Goal: Task Accomplishment & Management: Manage account settings

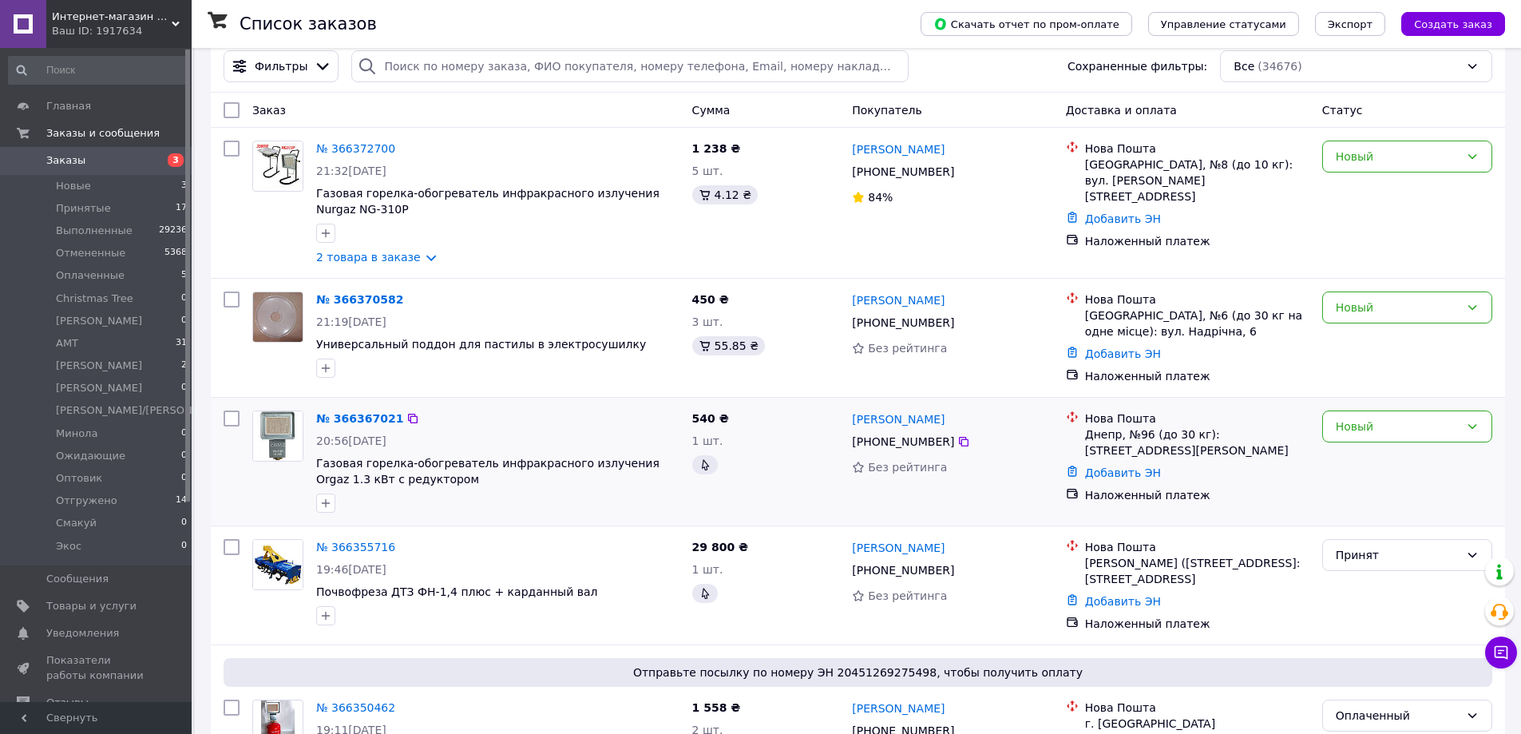
scroll to position [239, 0]
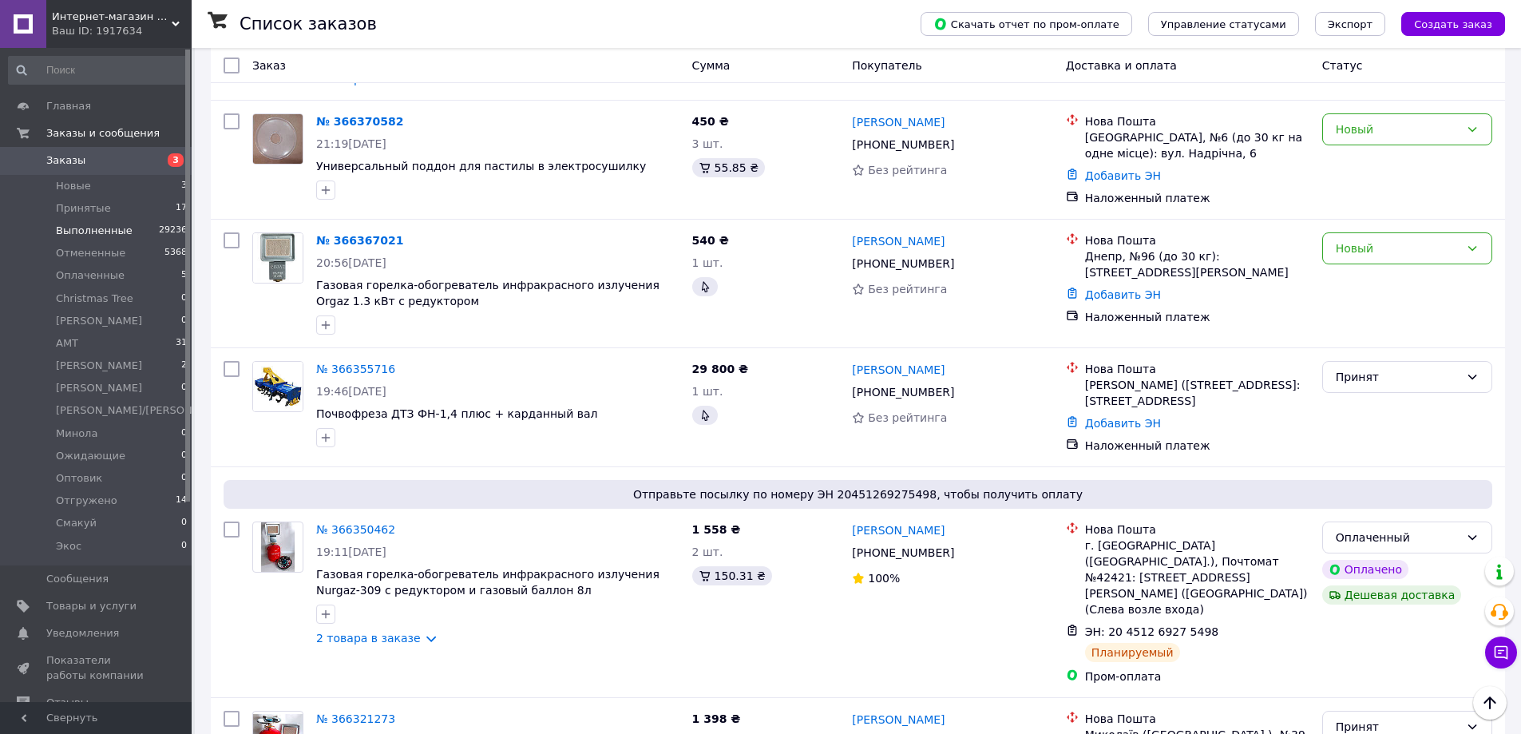
click at [93, 231] on span "Выполненные" at bounding box center [94, 231] width 77 height 14
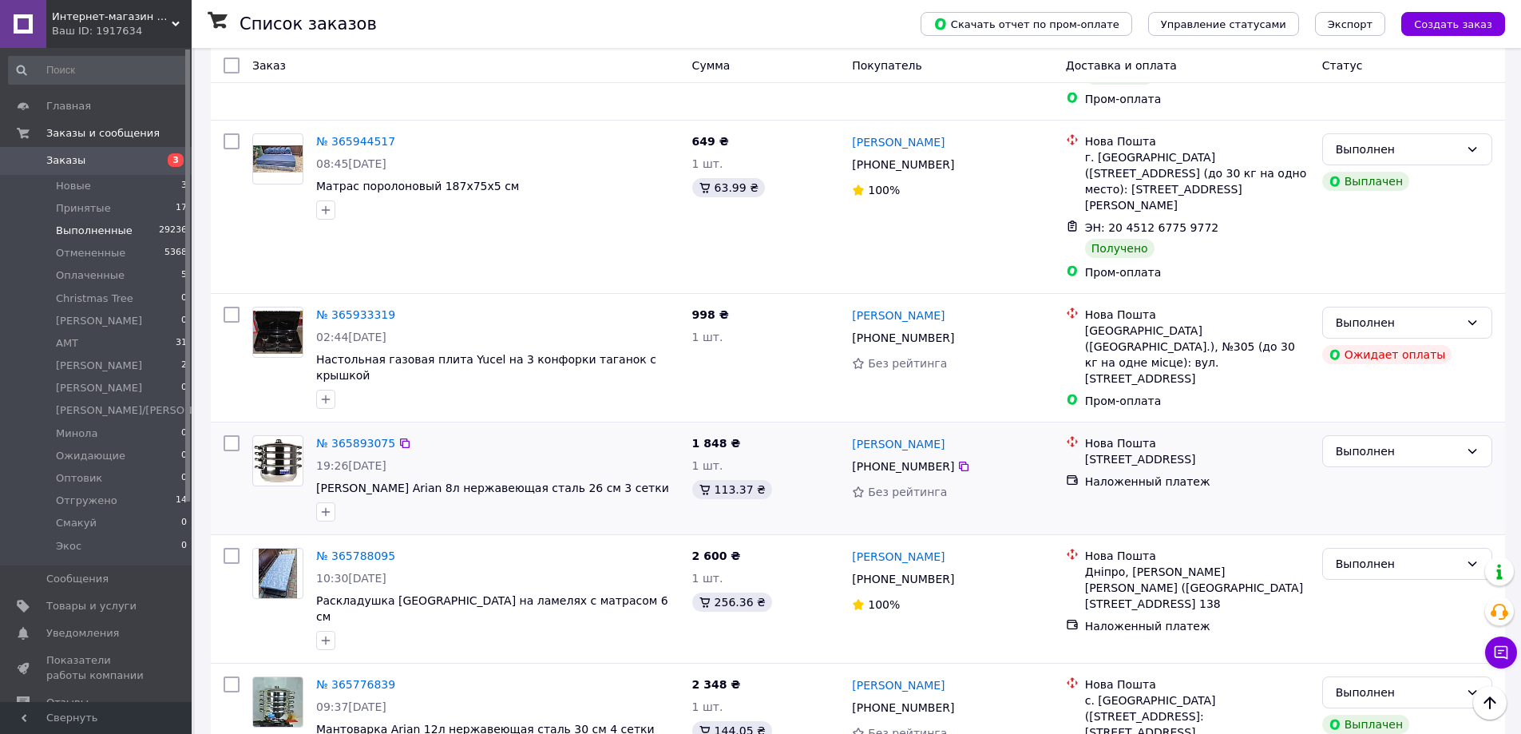
scroll to position [479, 0]
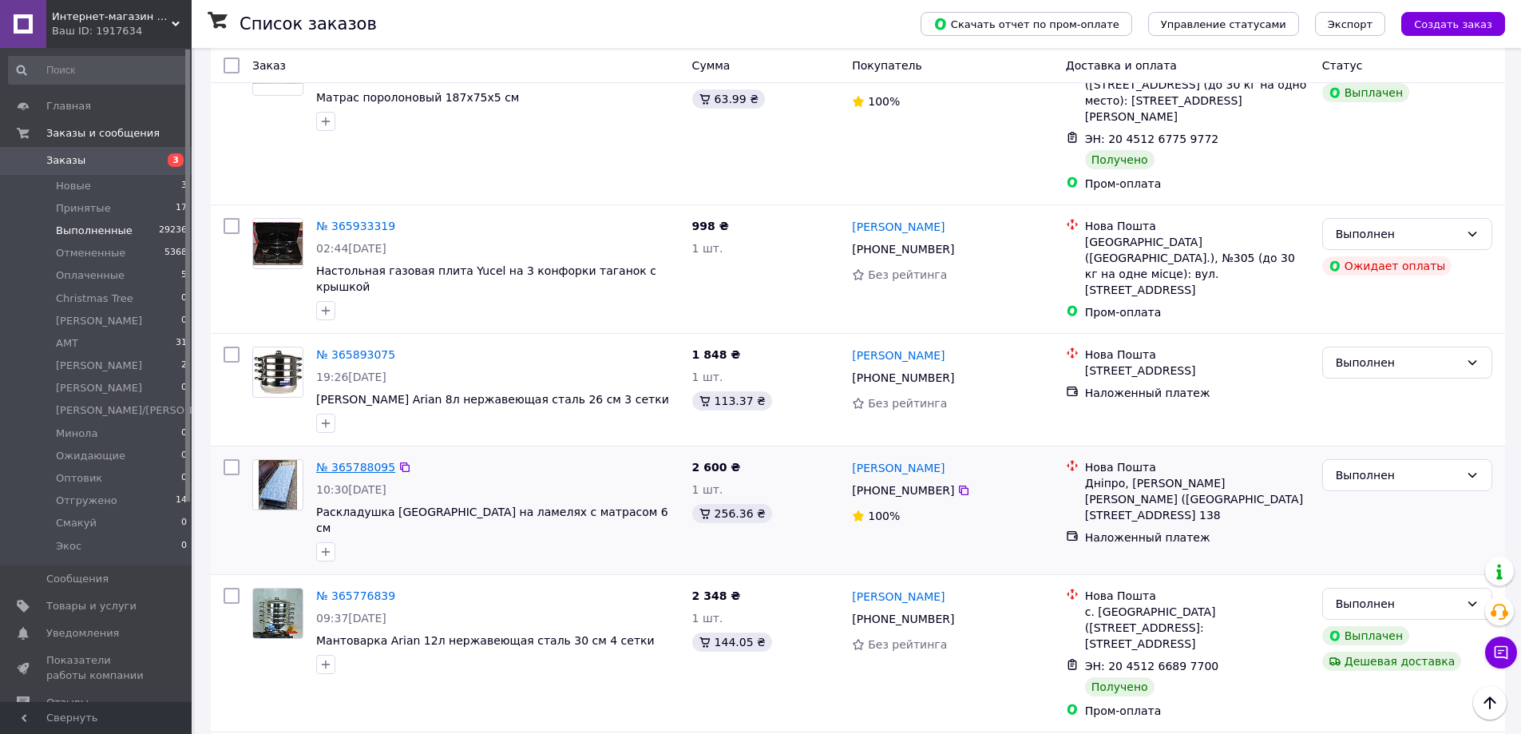
click at [350, 461] on link "№ 365788095" at bounding box center [355, 467] width 79 height 13
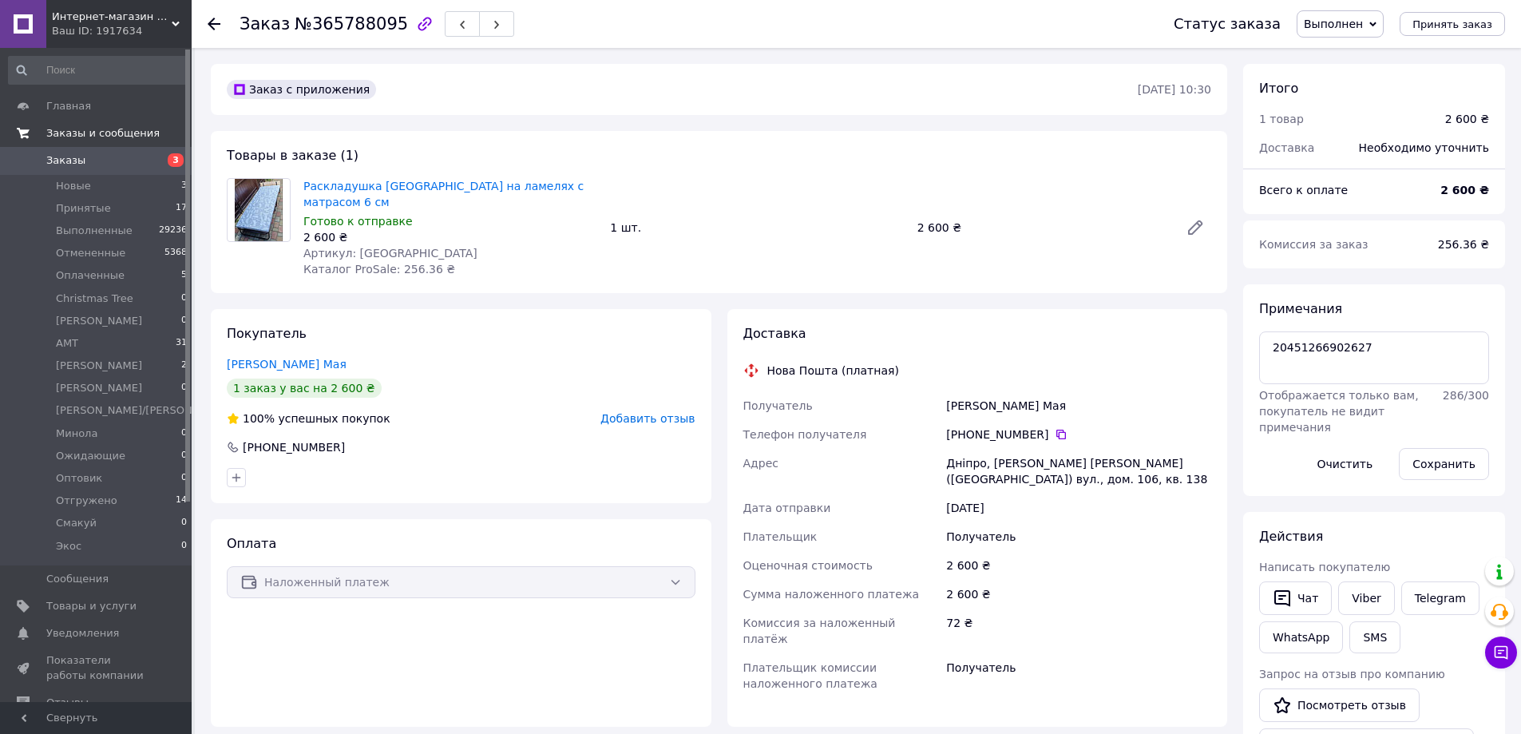
click at [111, 131] on span "Заказы и сообщения" at bounding box center [102, 133] width 113 height 14
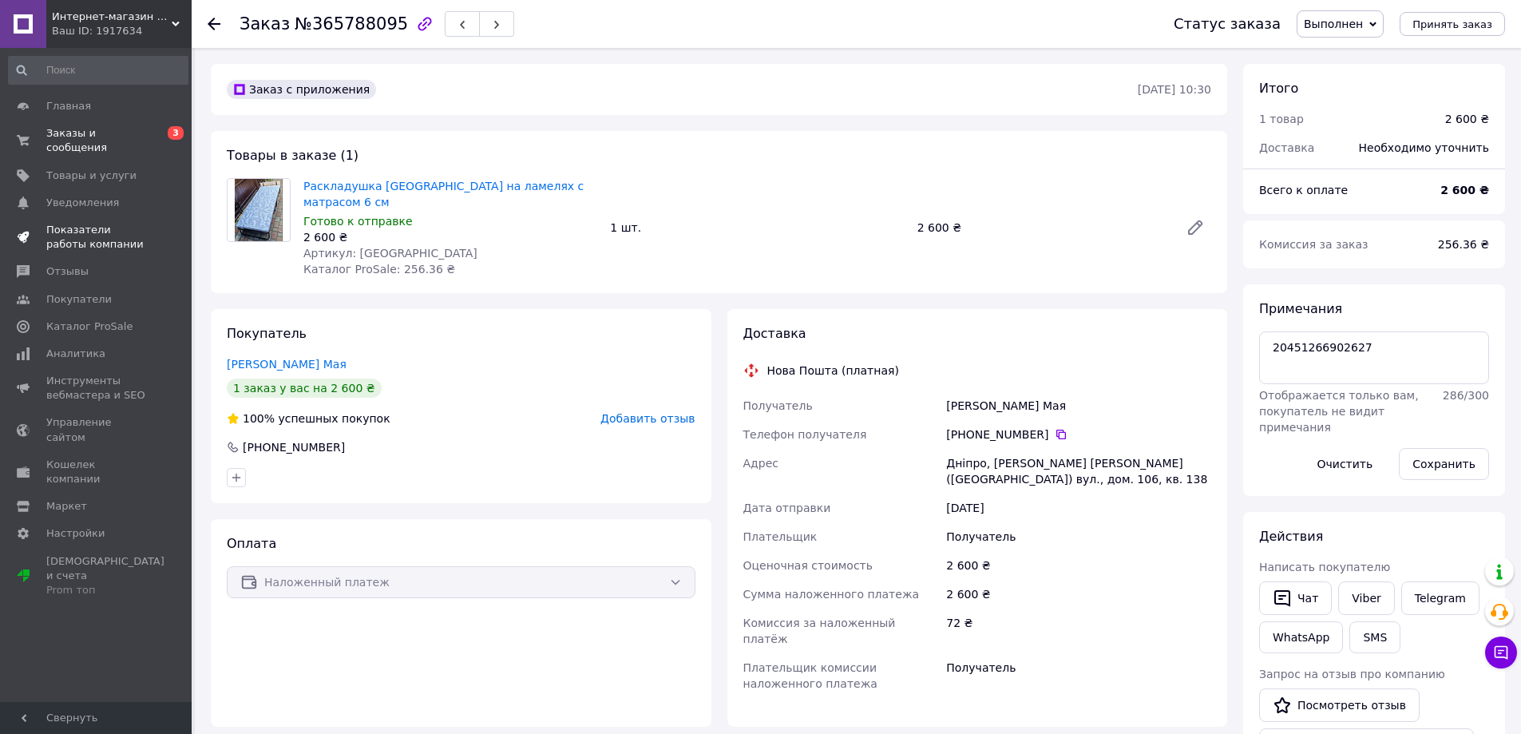
click at [98, 223] on span "Показатели работы компании" at bounding box center [96, 237] width 101 height 29
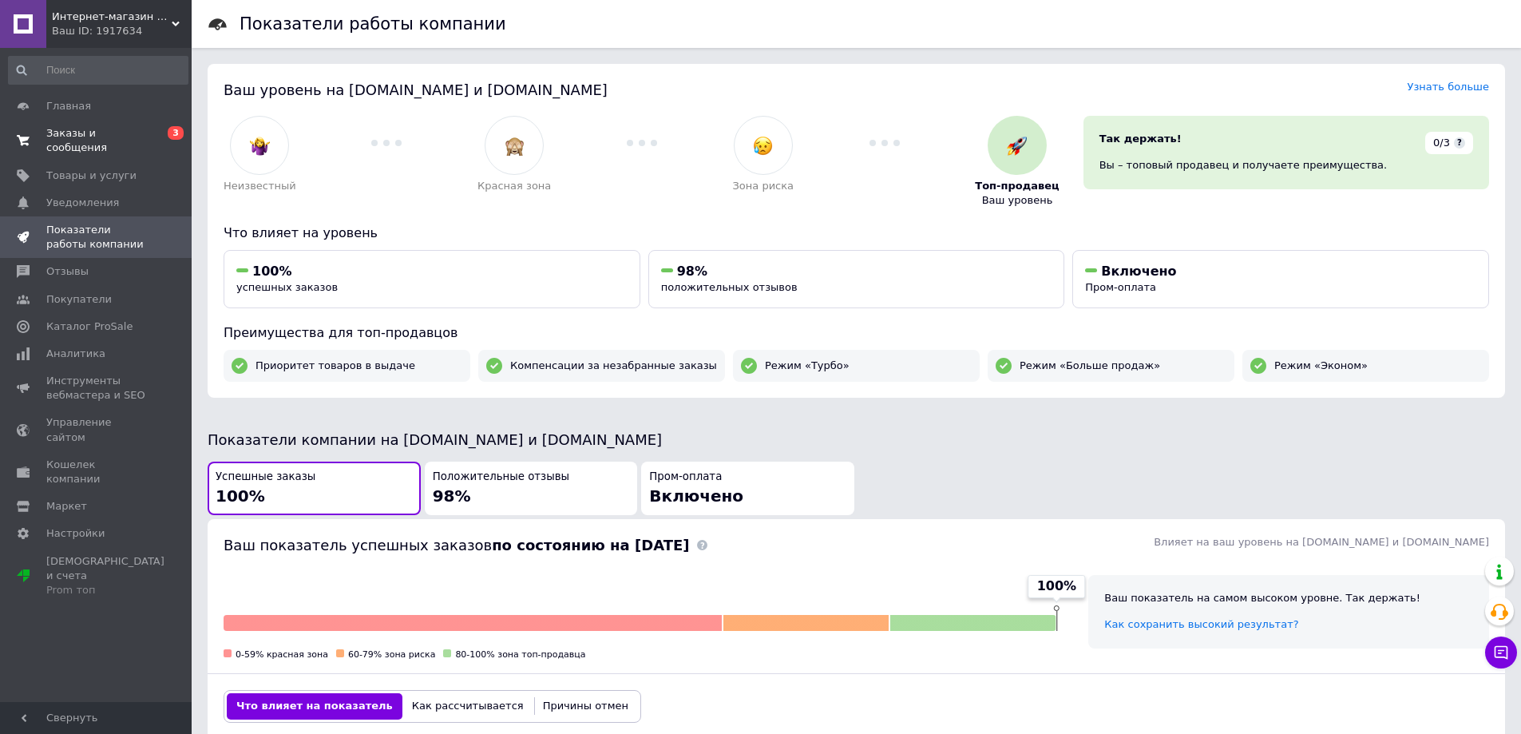
click at [114, 131] on span "Заказы и сообщения" at bounding box center [96, 140] width 101 height 29
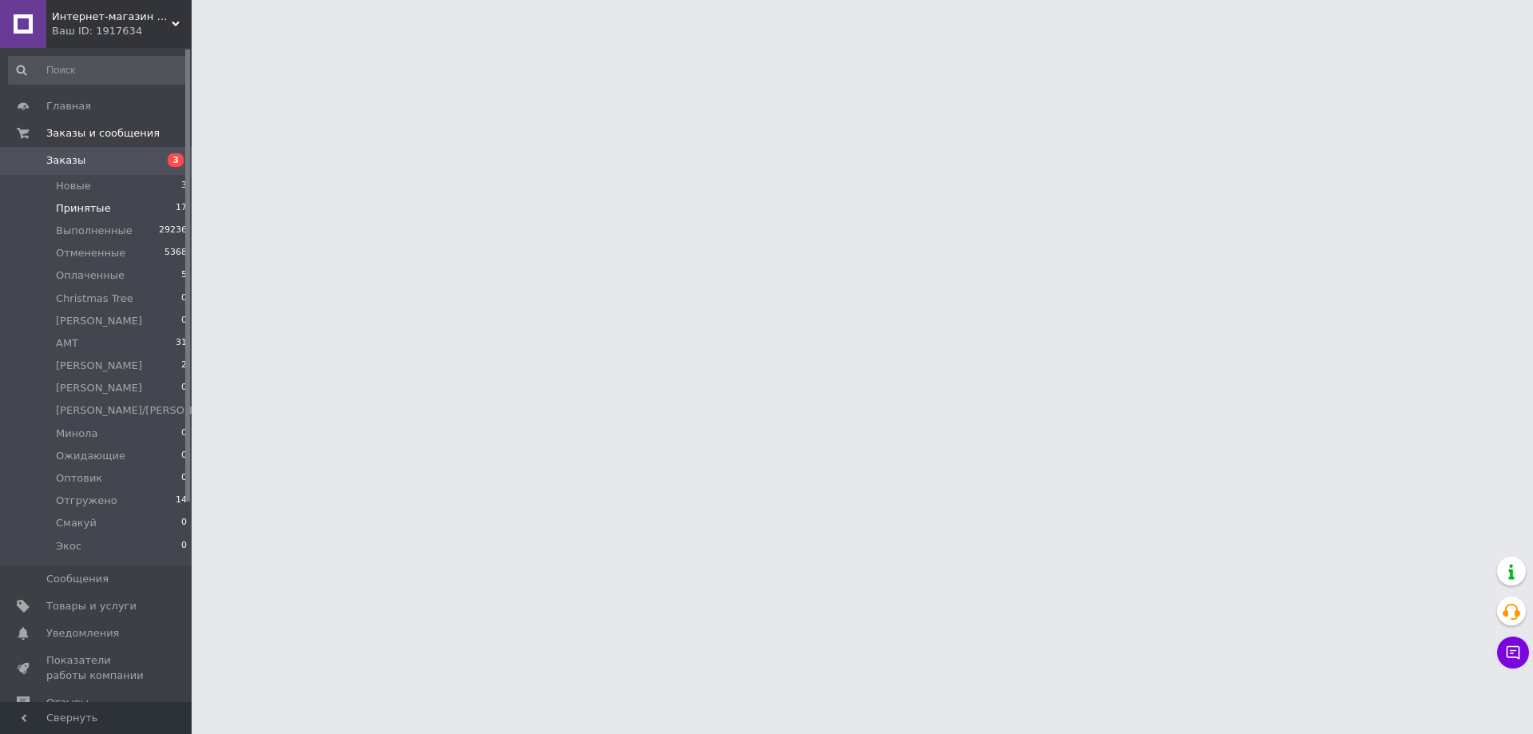
click at [77, 206] on span "Принятые" at bounding box center [83, 208] width 55 height 14
click at [95, 228] on span "Выполненные" at bounding box center [94, 231] width 77 height 14
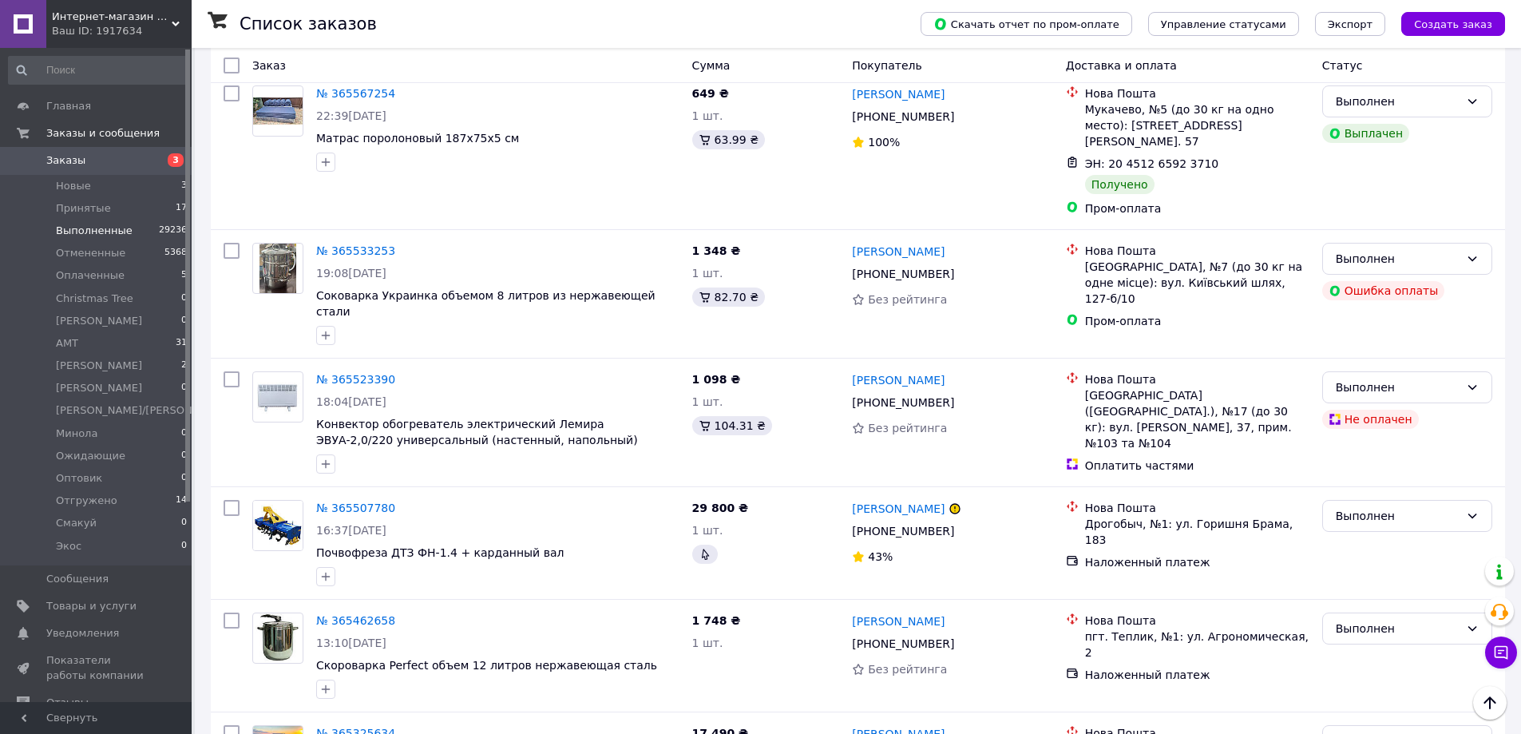
scroll to position [1517, 0]
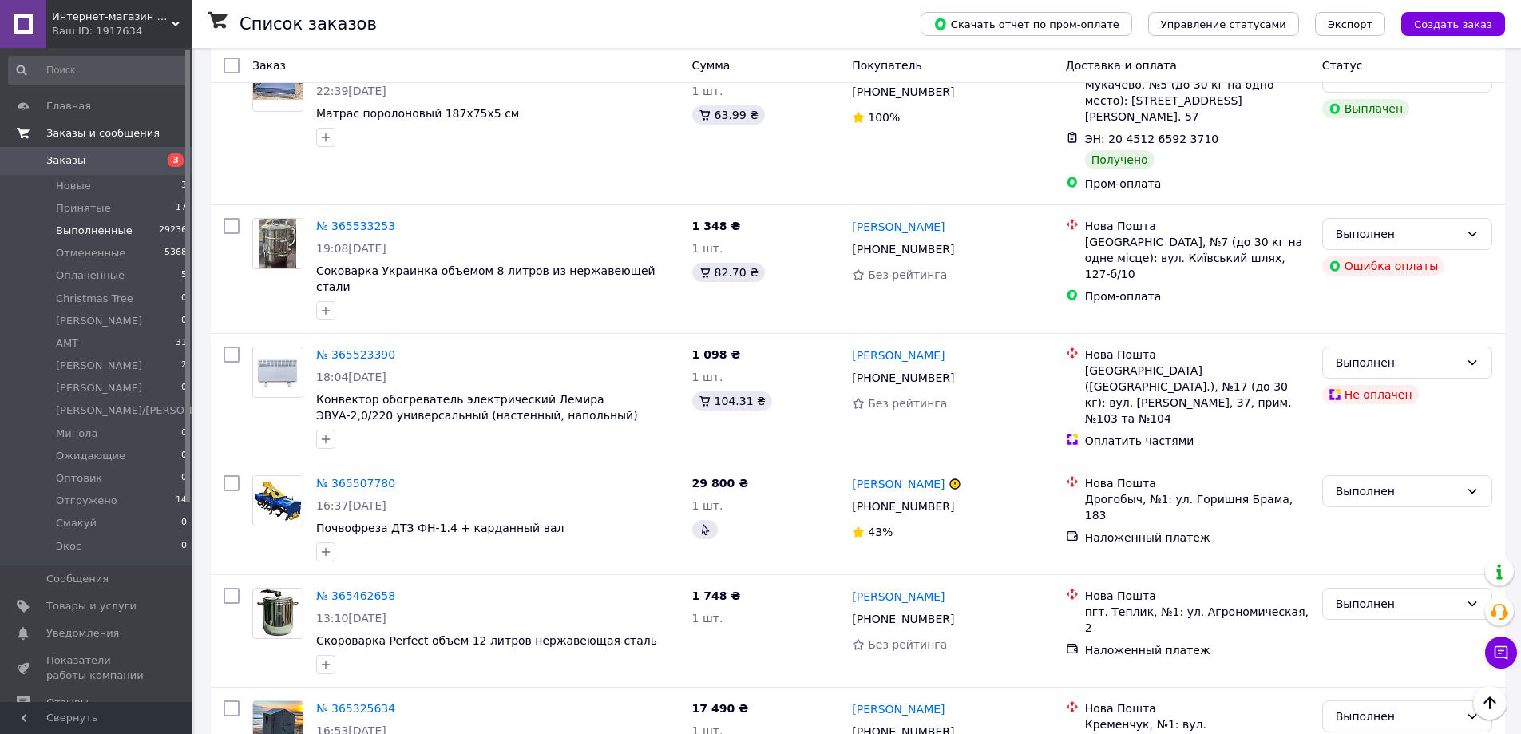
click at [126, 125] on link "Заказы и сообщения" at bounding box center [98, 133] width 196 height 27
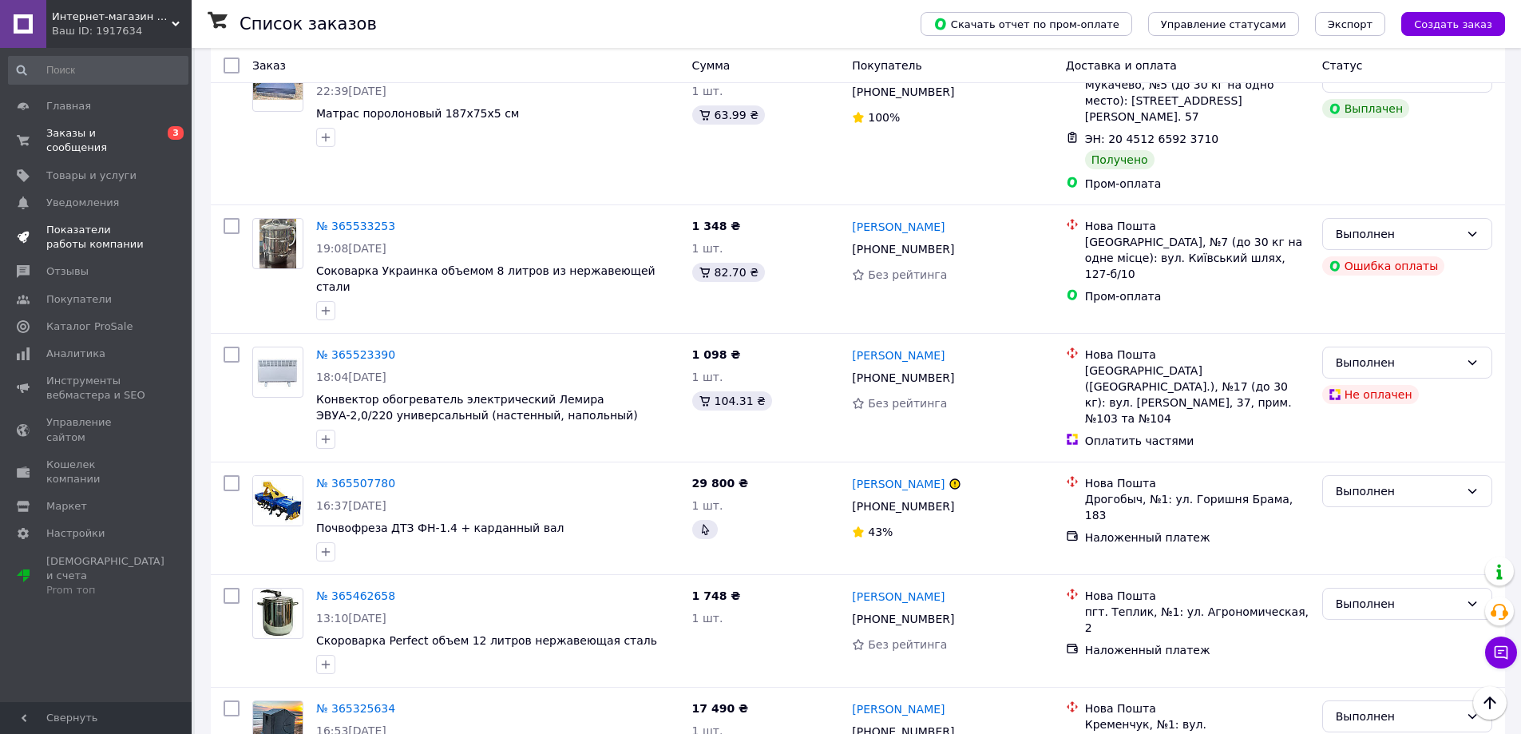
click at [80, 223] on span "Показатели работы компании" at bounding box center [96, 237] width 101 height 29
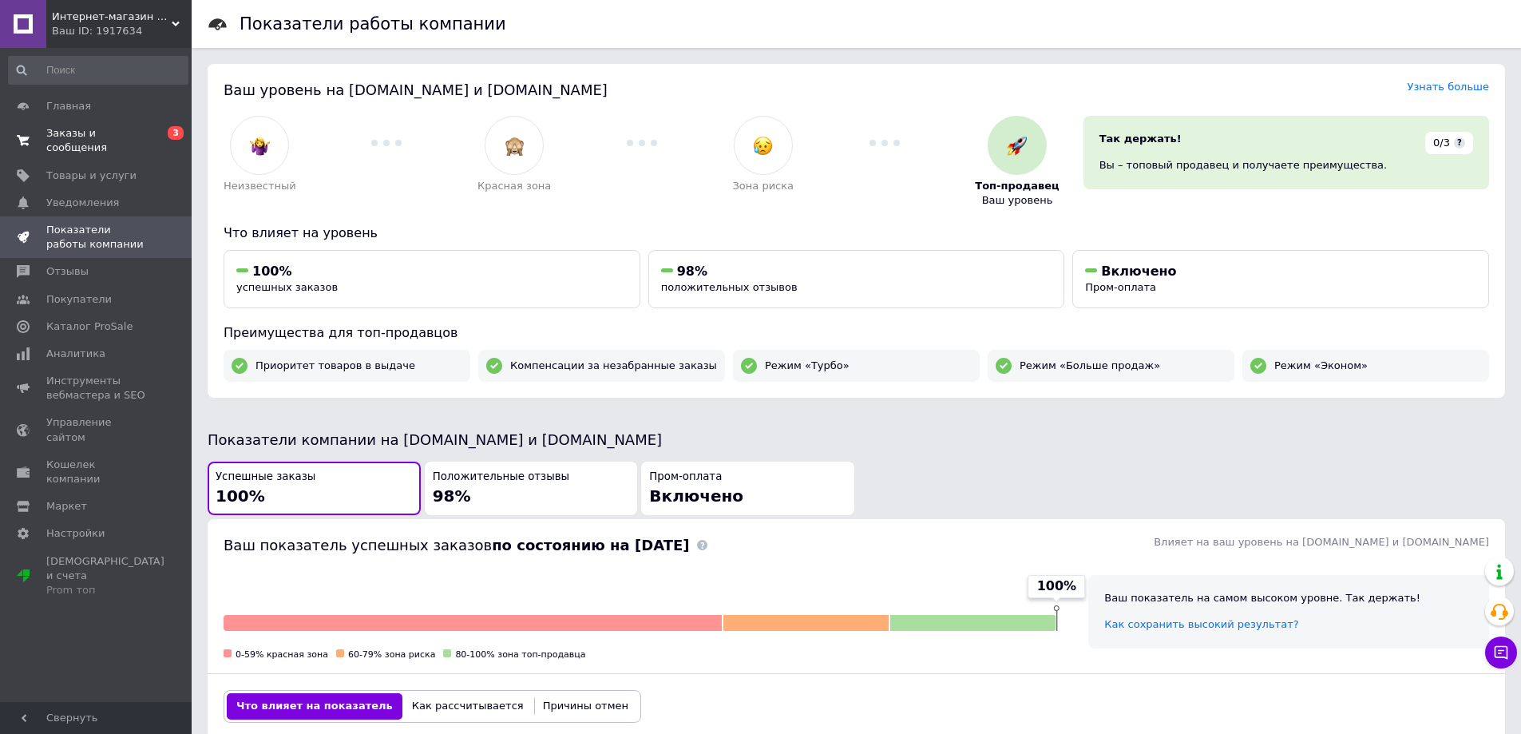
click at [74, 123] on link "Заказы и сообщения 0 3" at bounding box center [98, 141] width 196 height 42
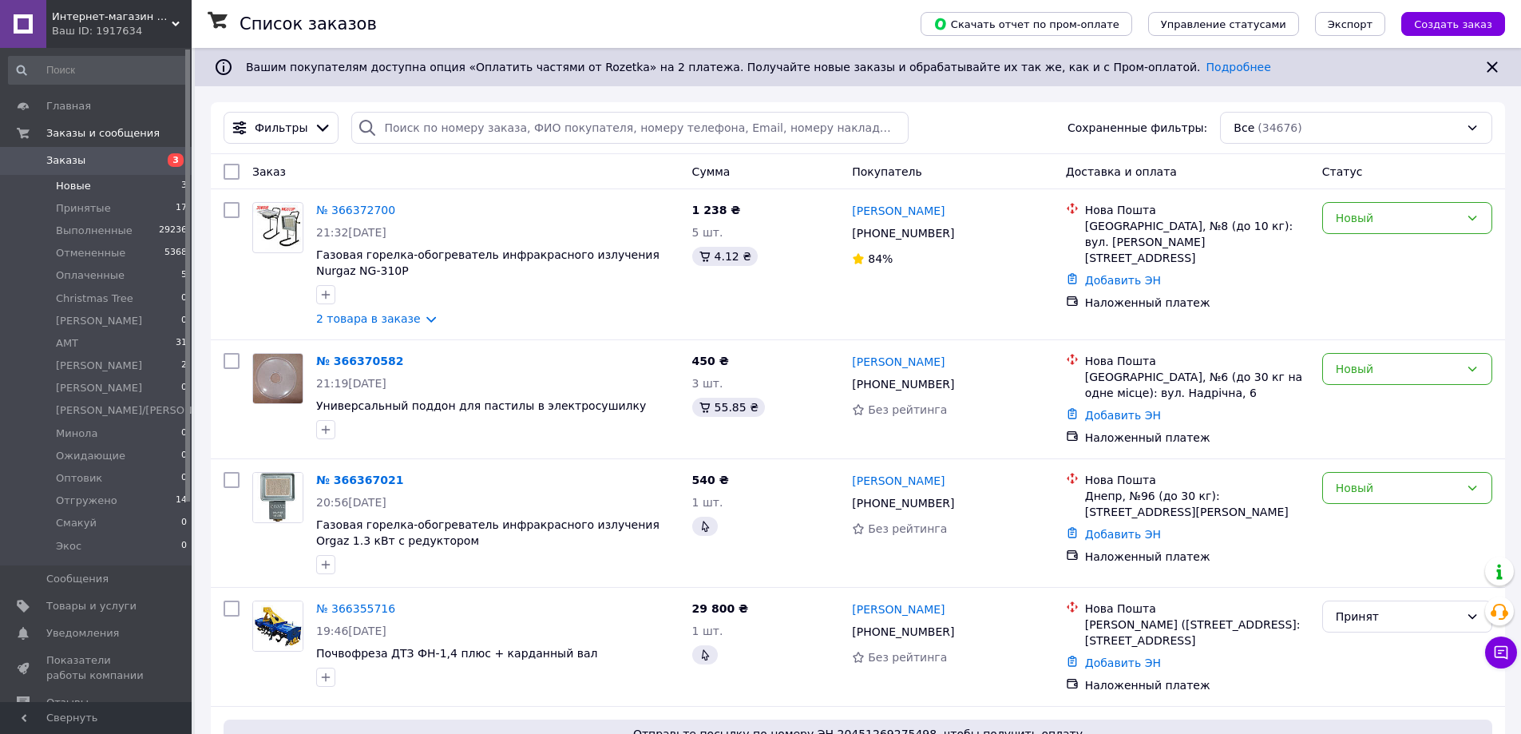
click at [71, 186] on span "Новые" at bounding box center [73, 186] width 35 height 14
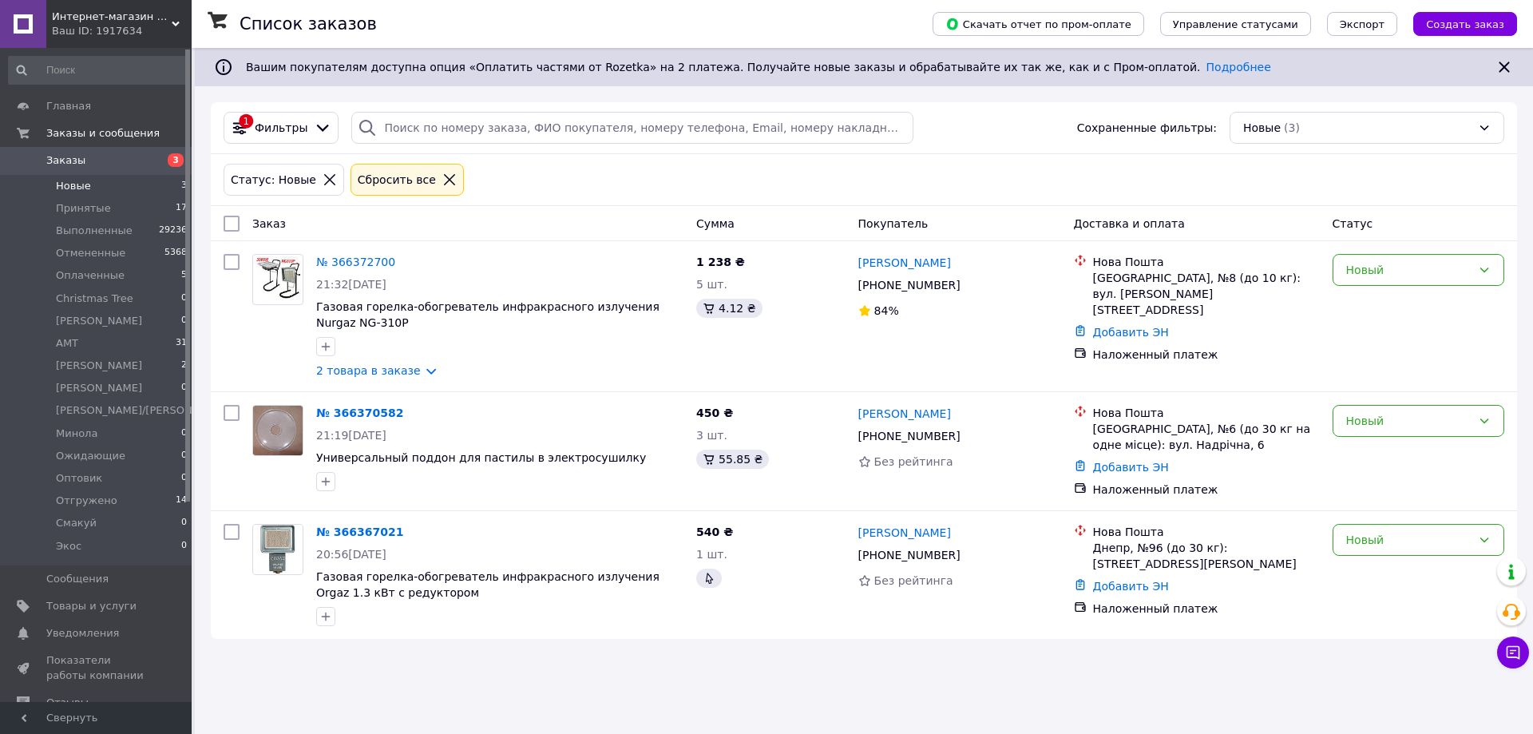
click at [81, 188] on span "Новые" at bounding box center [73, 186] width 35 height 14
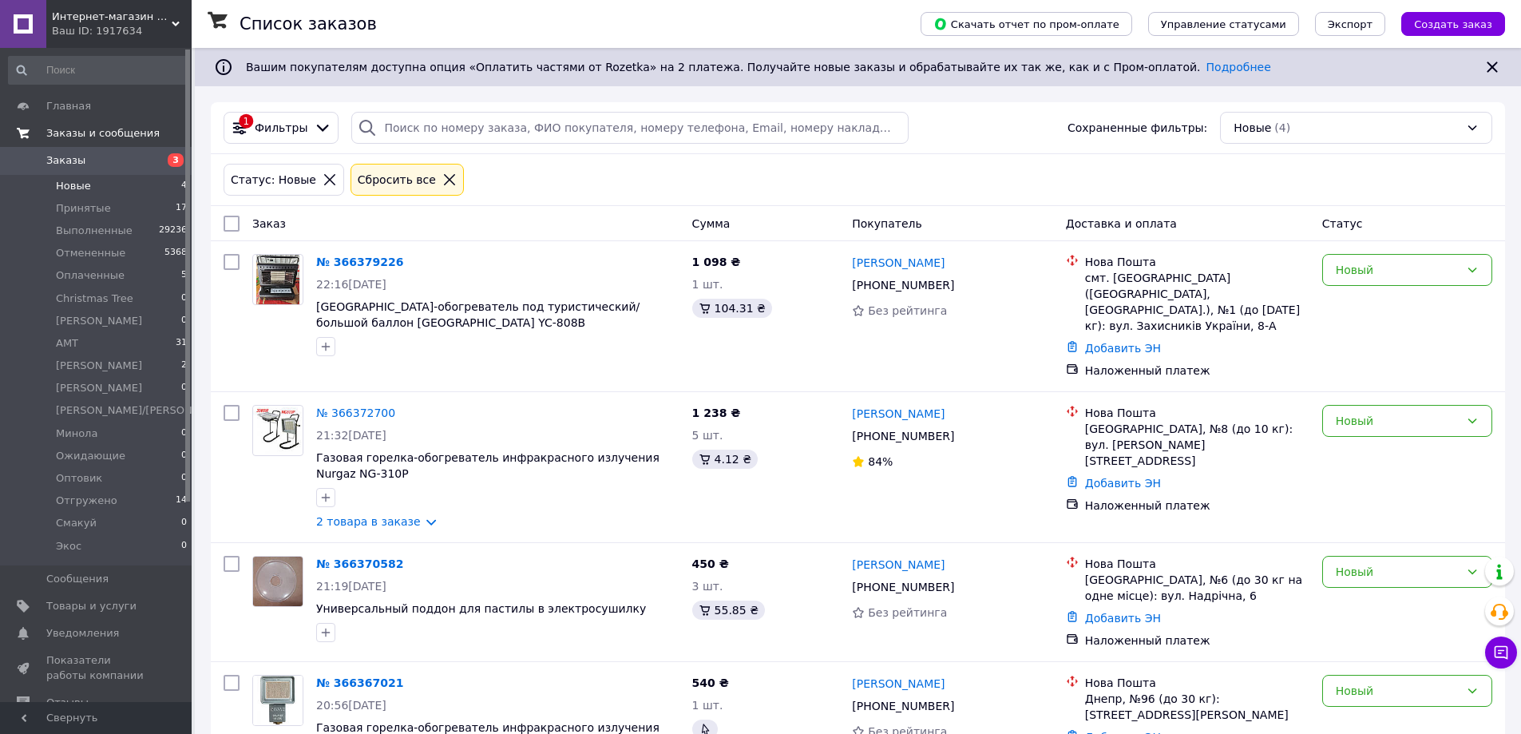
click at [112, 126] on span "Заказы и сообщения" at bounding box center [102, 133] width 113 height 14
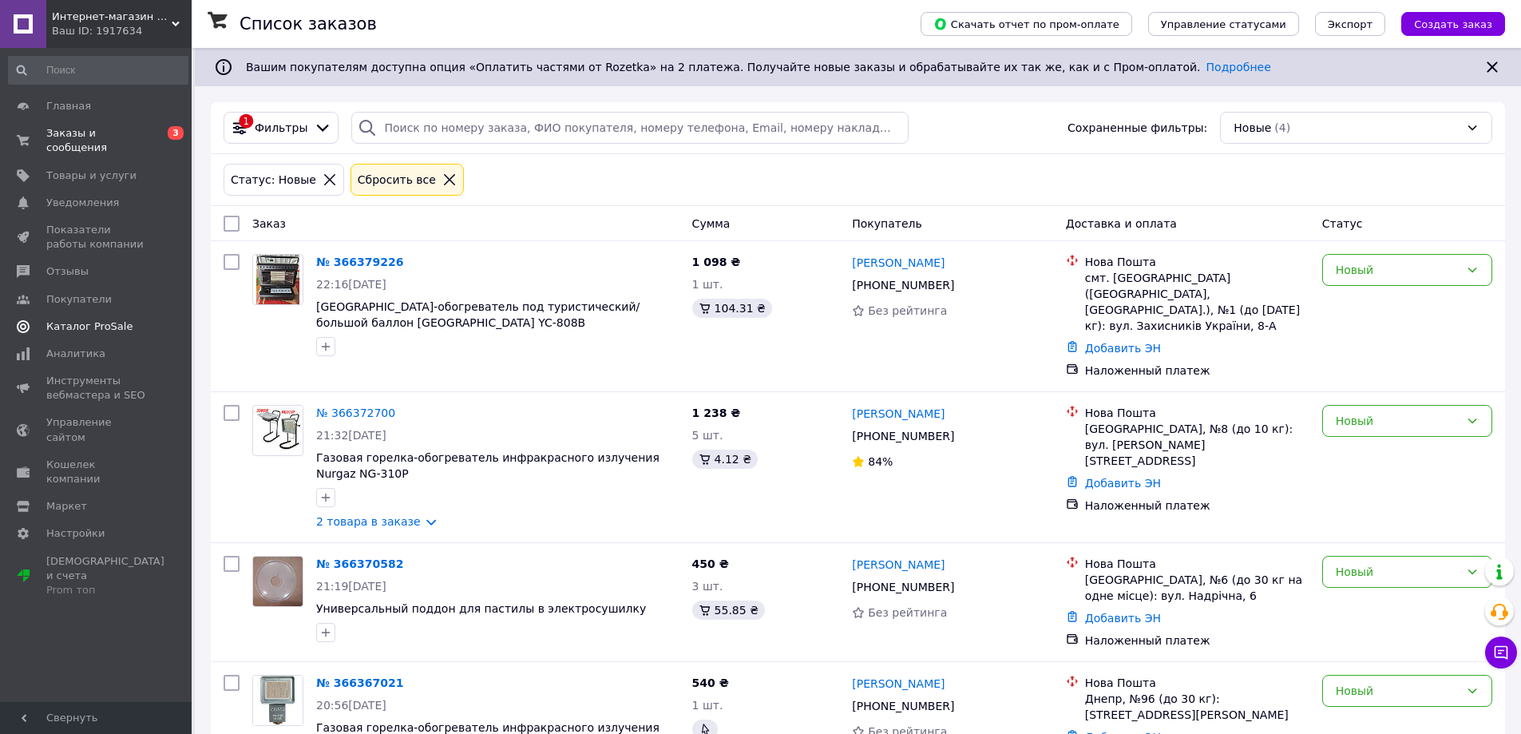
click at [78, 319] on span "Каталог ProSale" at bounding box center [89, 326] width 86 height 14
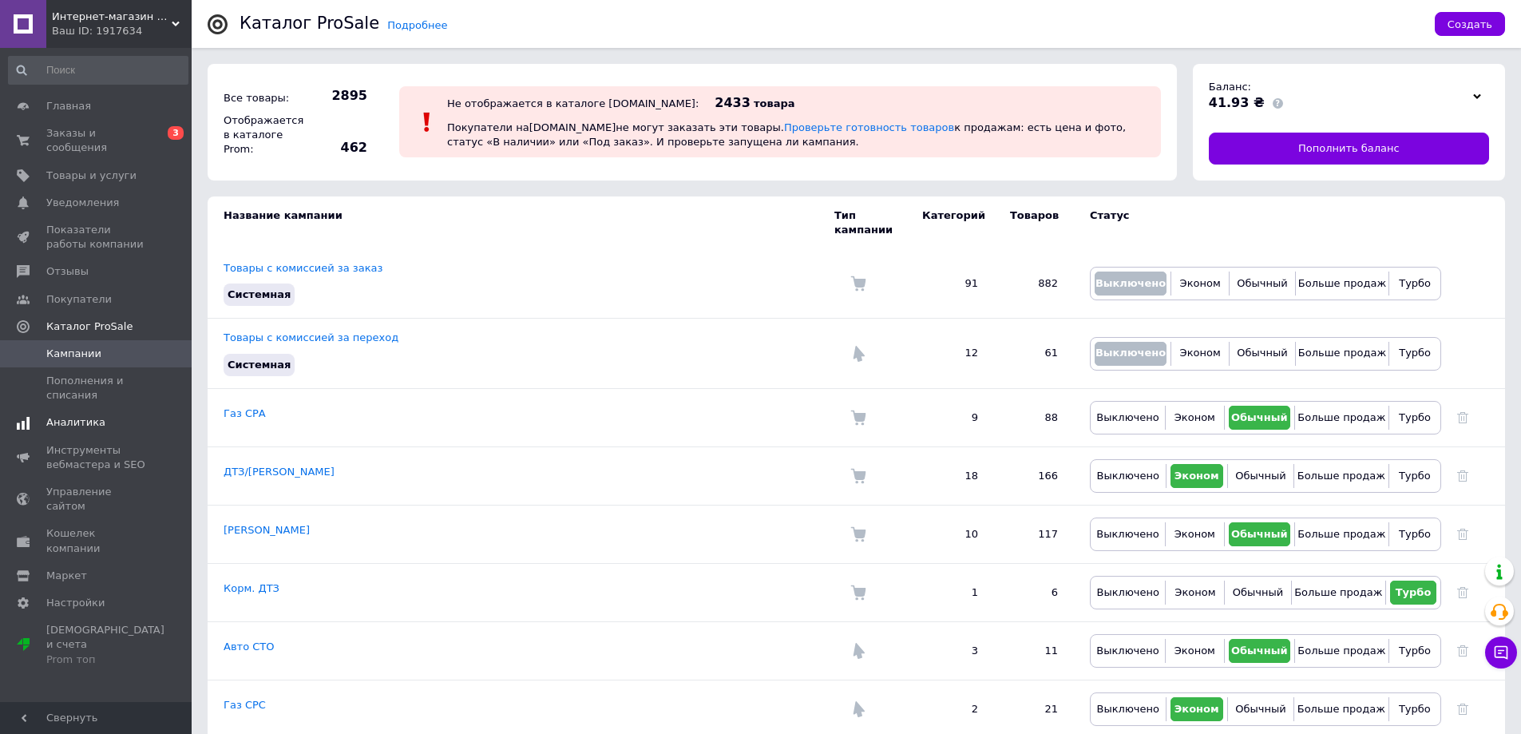
click at [72, 409] on link "Аналитика" at bounding box center [98, 422] width 196 height 27
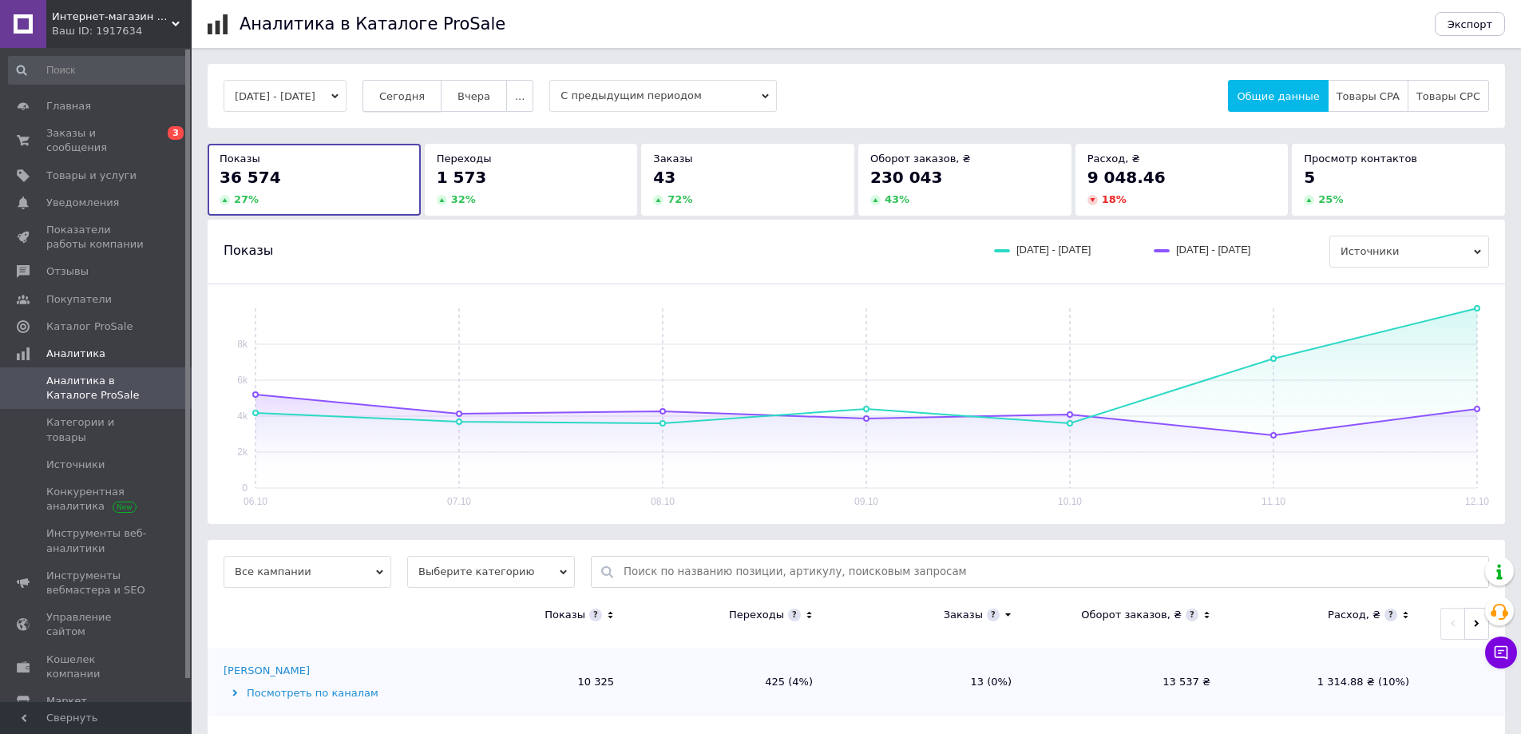
click at [400, 94] on button "Сегодня" at bounding box center [401, 96] width 79 height 32
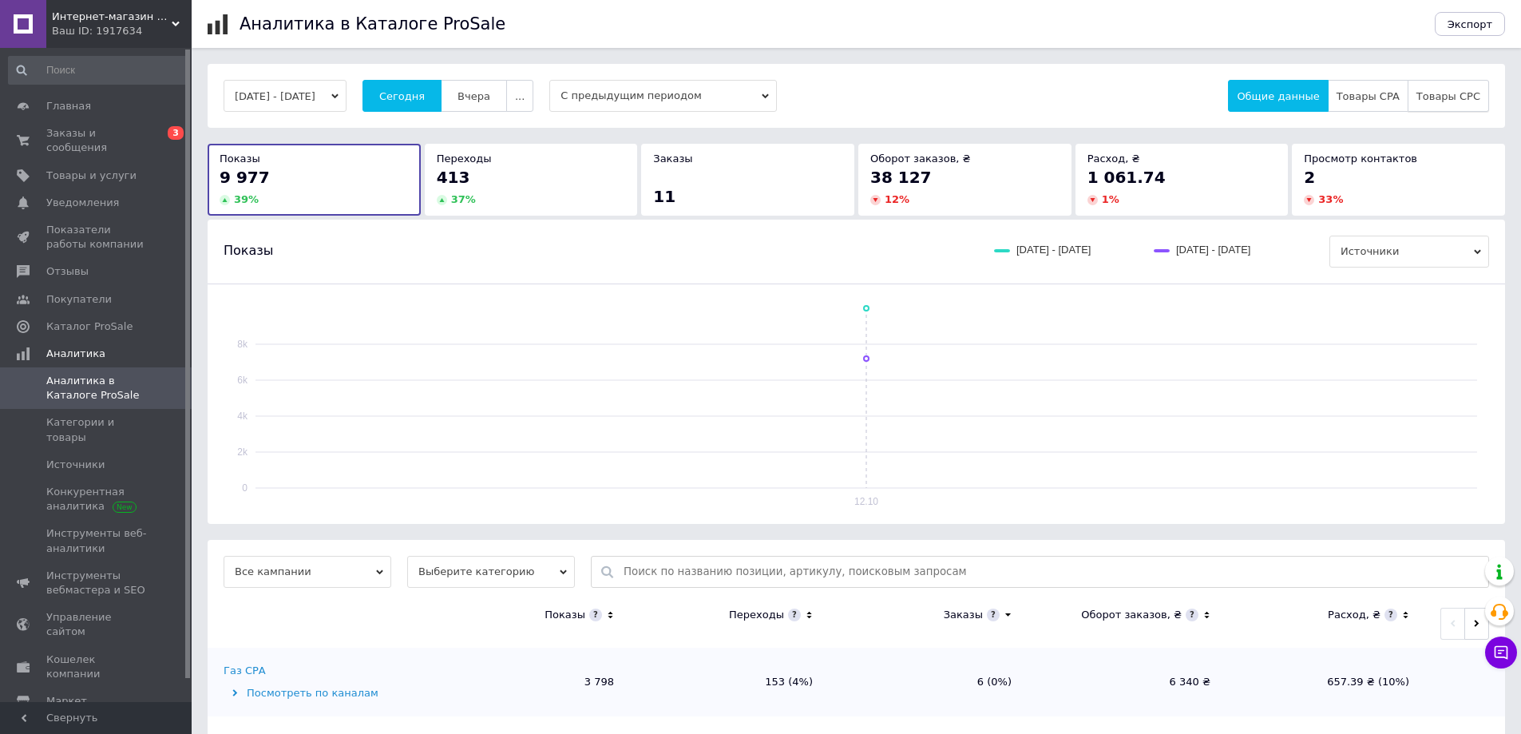
click at [1451, 94] on span "Товары CPC" at bounding box center [1448, 96] width 64 height 12
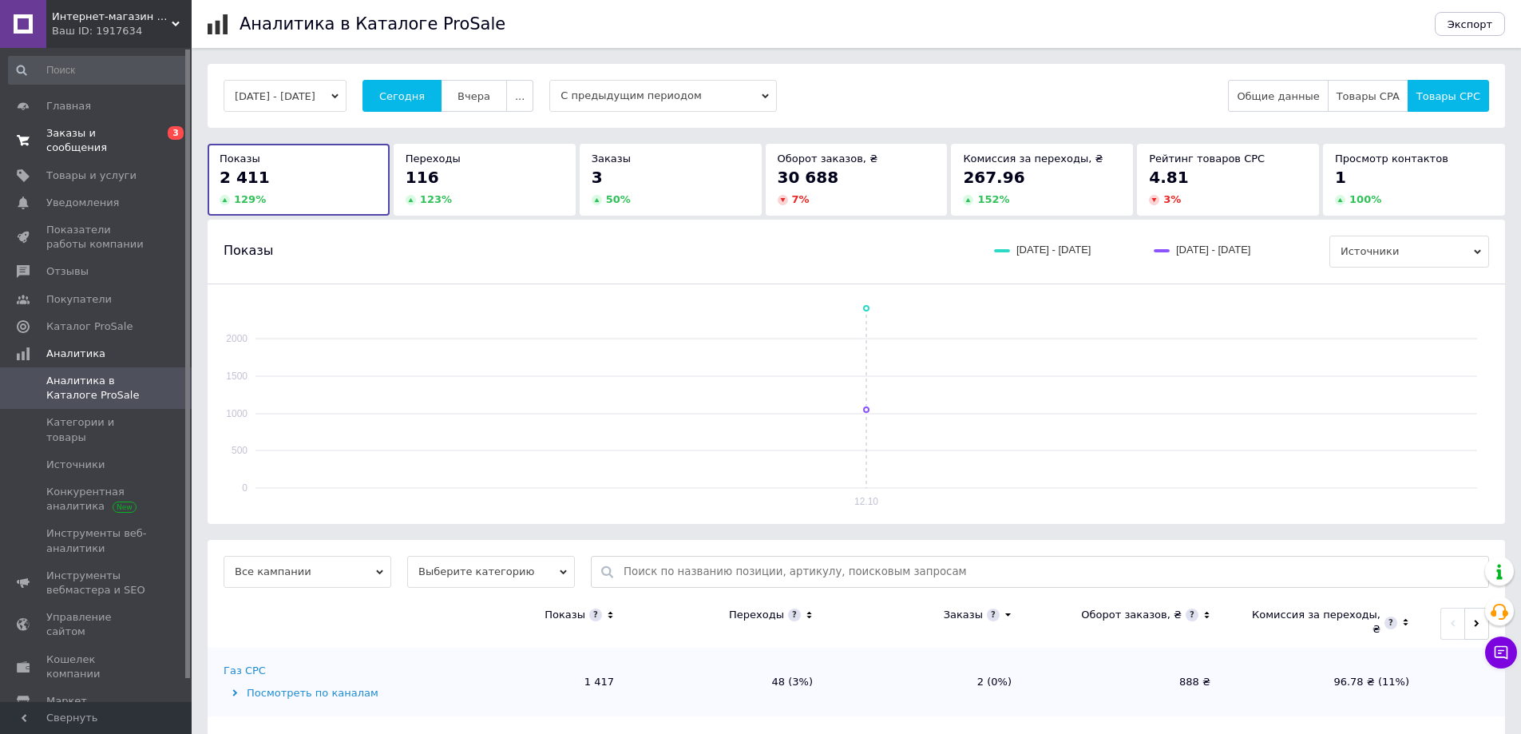
click at [121, 133] on span "Заказы и сообщения" at bounding box center [96, 140] width 101 height 29
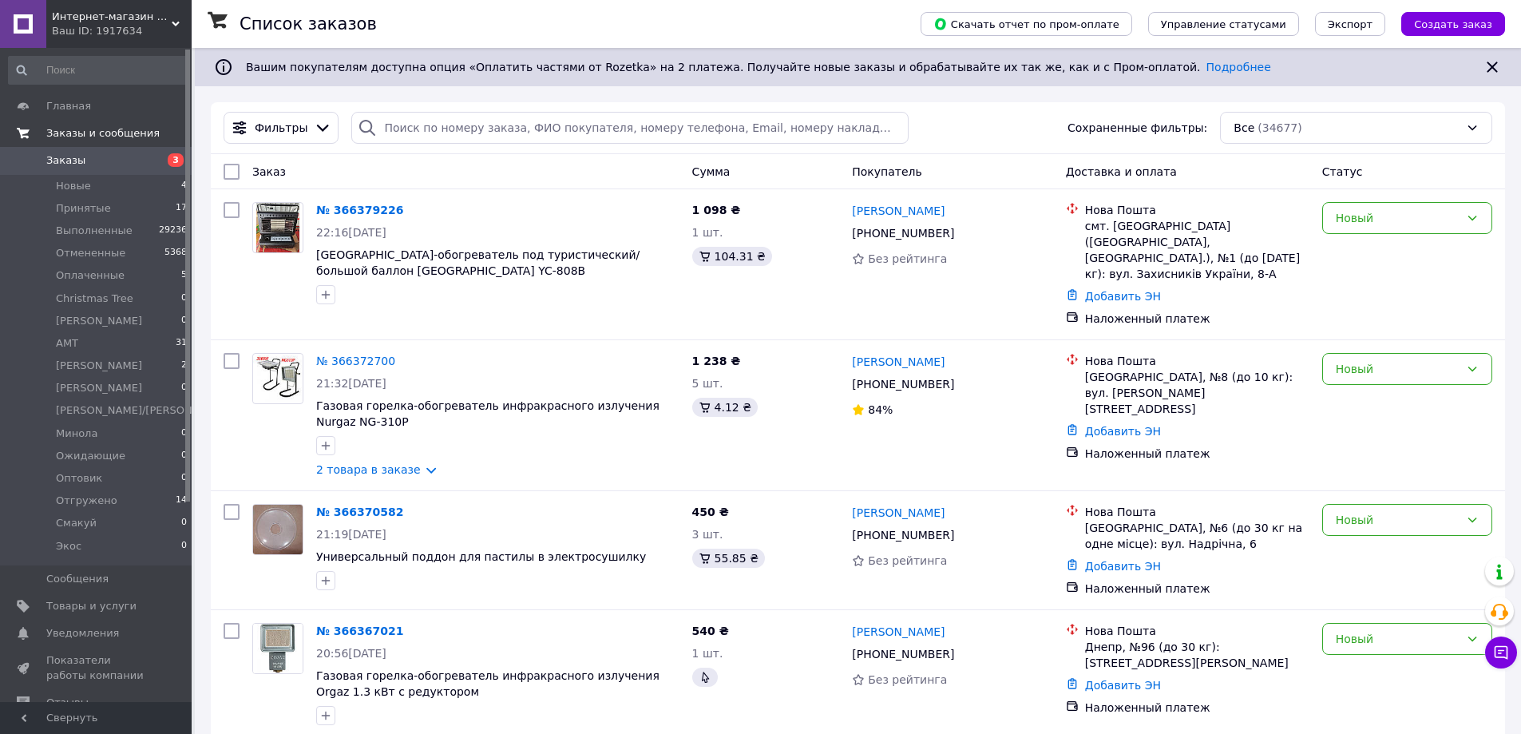
click at [140, 133] on span "Заказы и сообщения" at bounding box center [102, 133] width 113 height 14
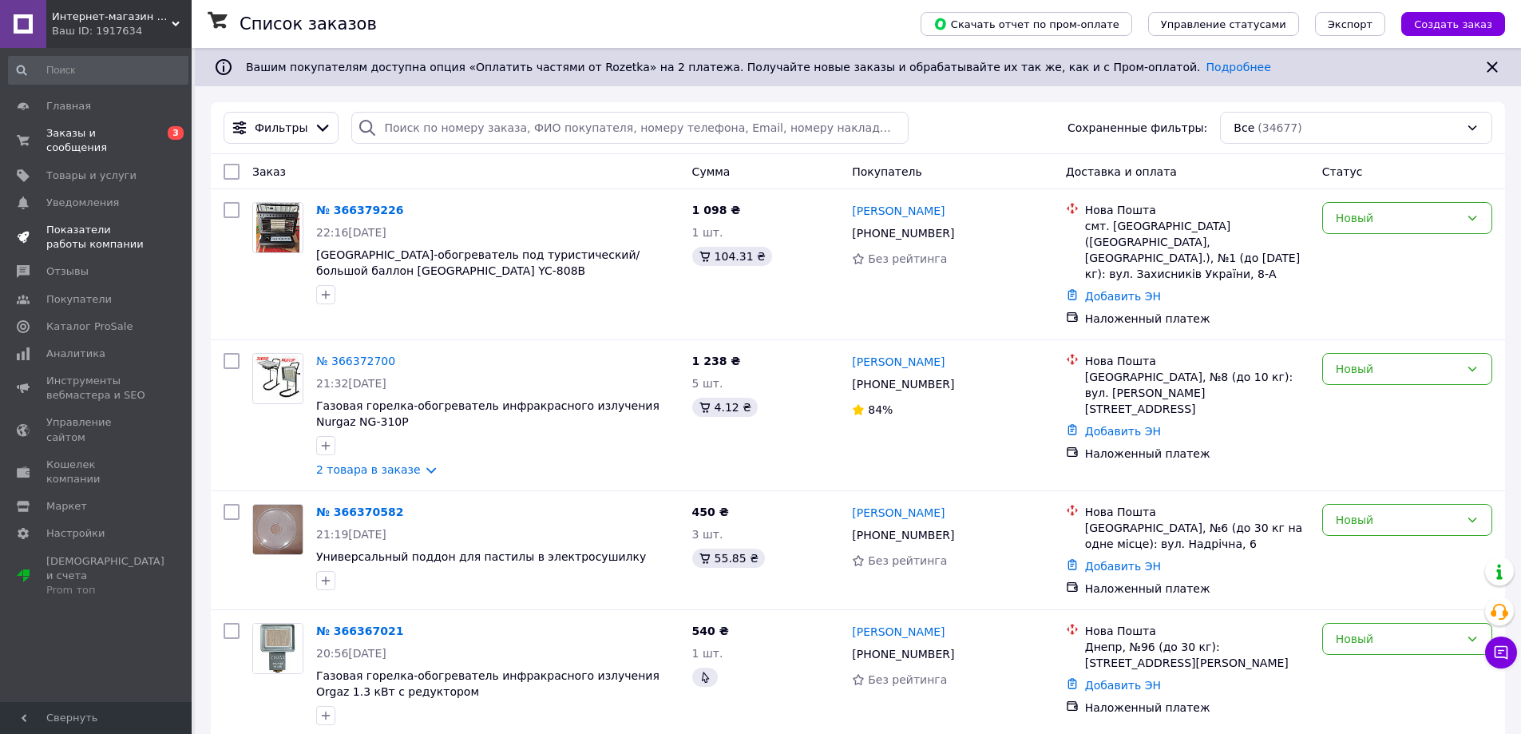
click at [117, 216] on link "Показатели работы компании" at bounding box center [98, 237] width 196 height 42
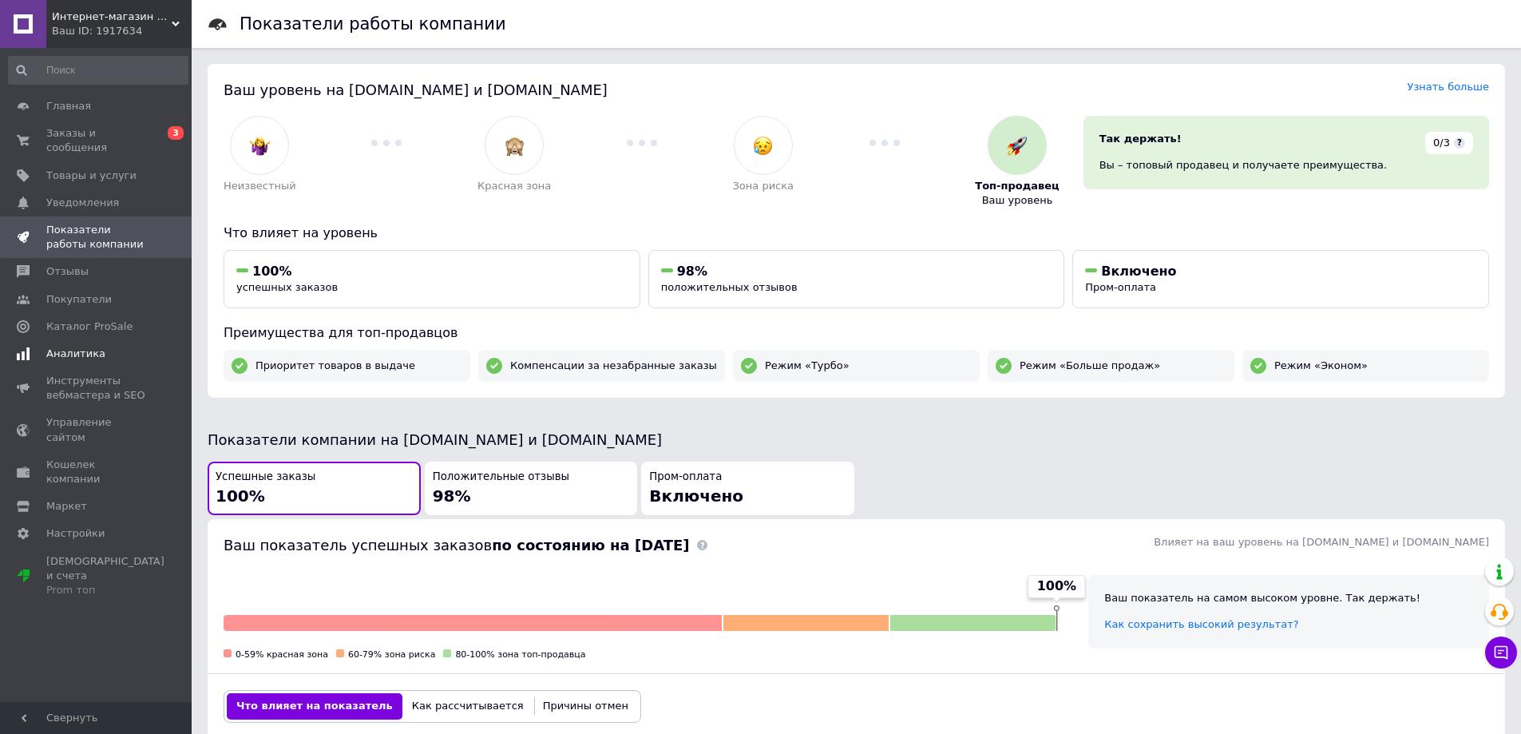
click at [81, 346] on span "Аналитика" at bounding box center [75, 353] width 59 height 14
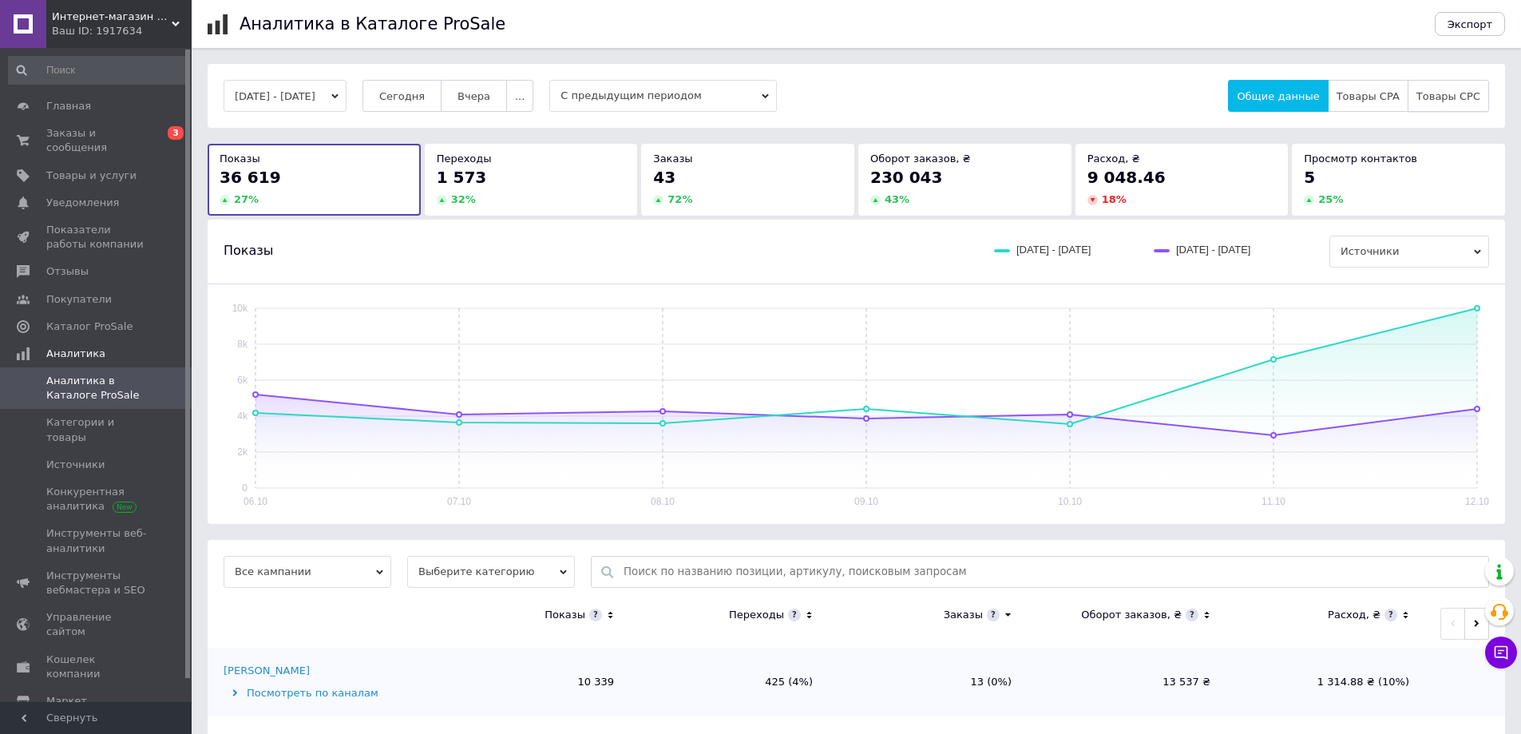
click at [1470, 97] on span "Товары CPC" at bounding box center [1448, 96] width 64 height 12
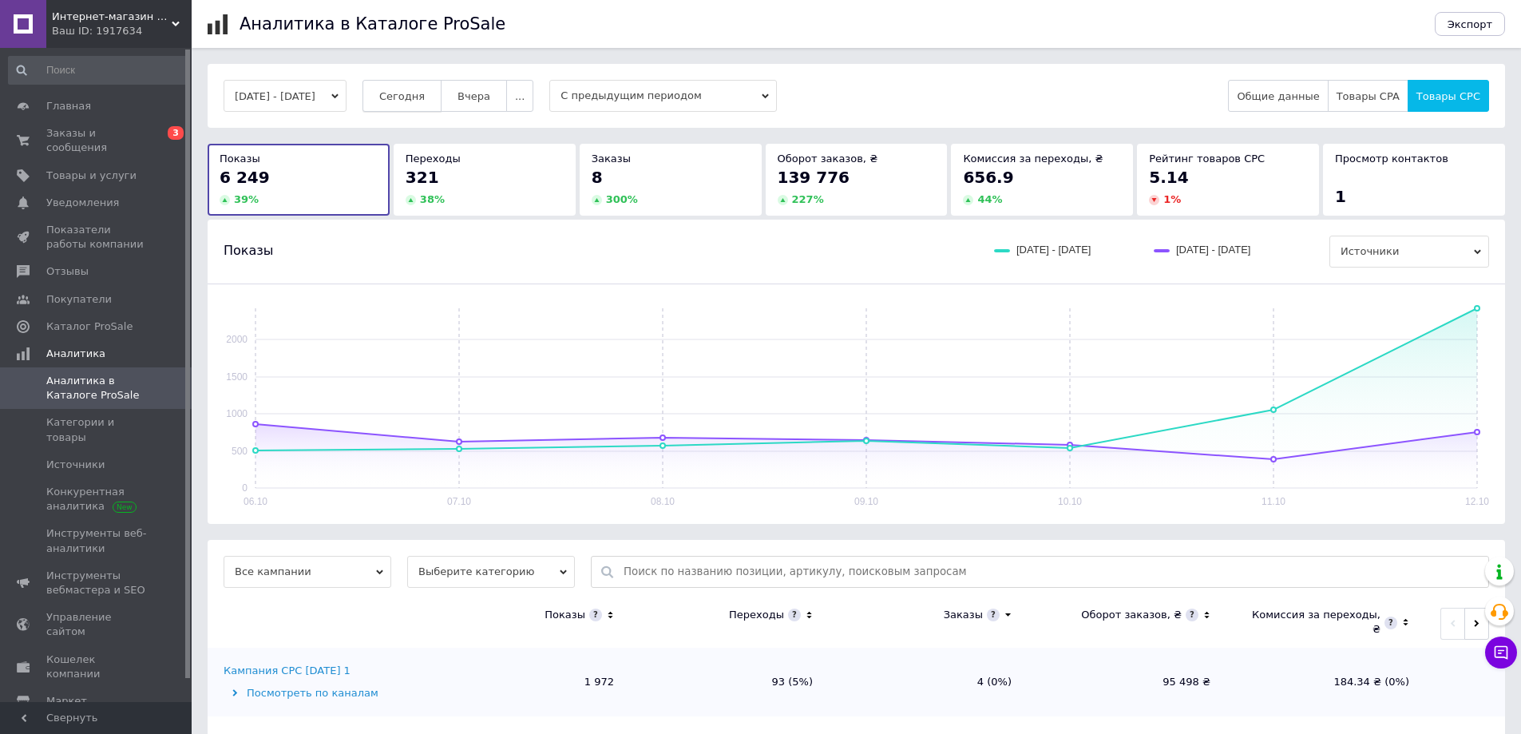
click at [420, 95] on span "Сегодня" at bounding box center [402, 96] width 46 height 12
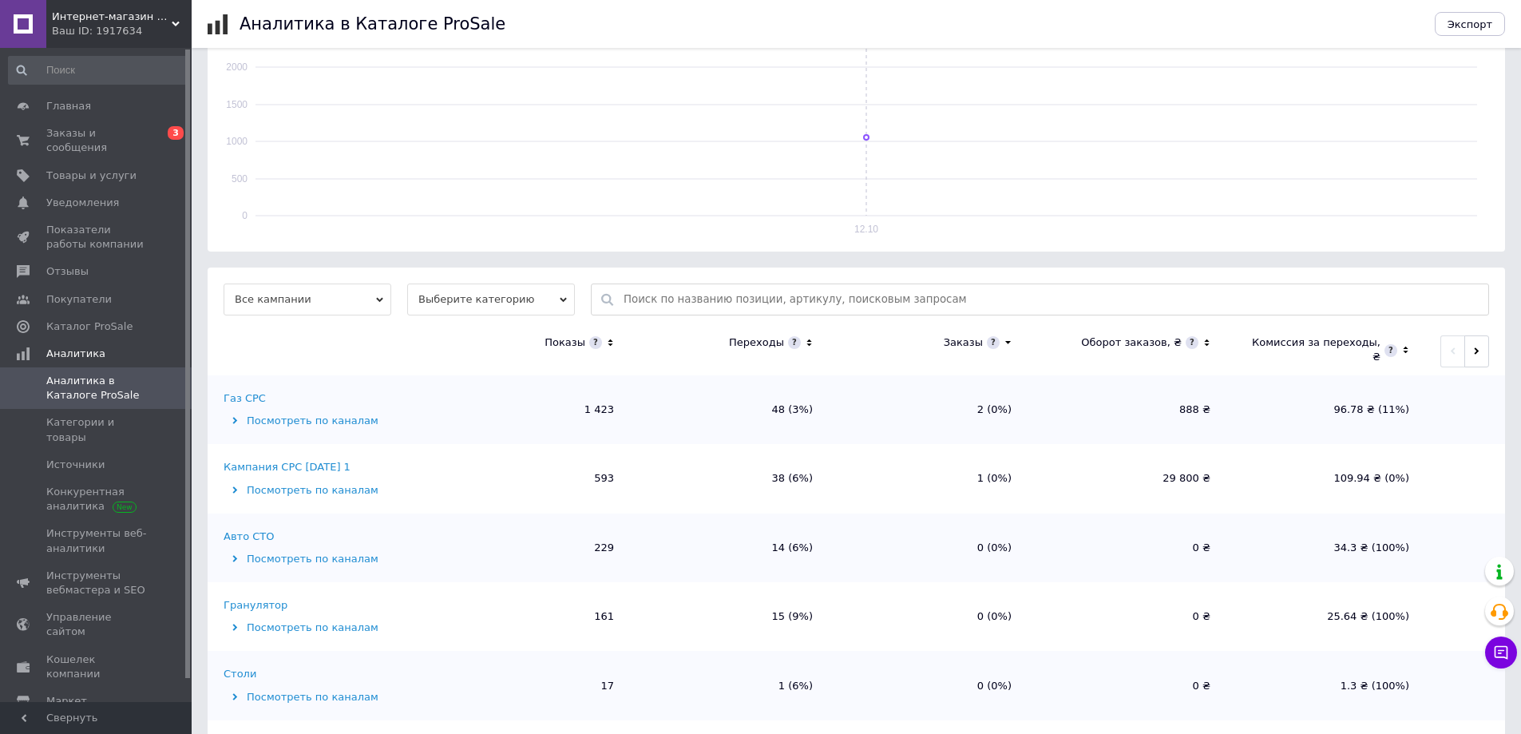
scroll to position [291, 0]
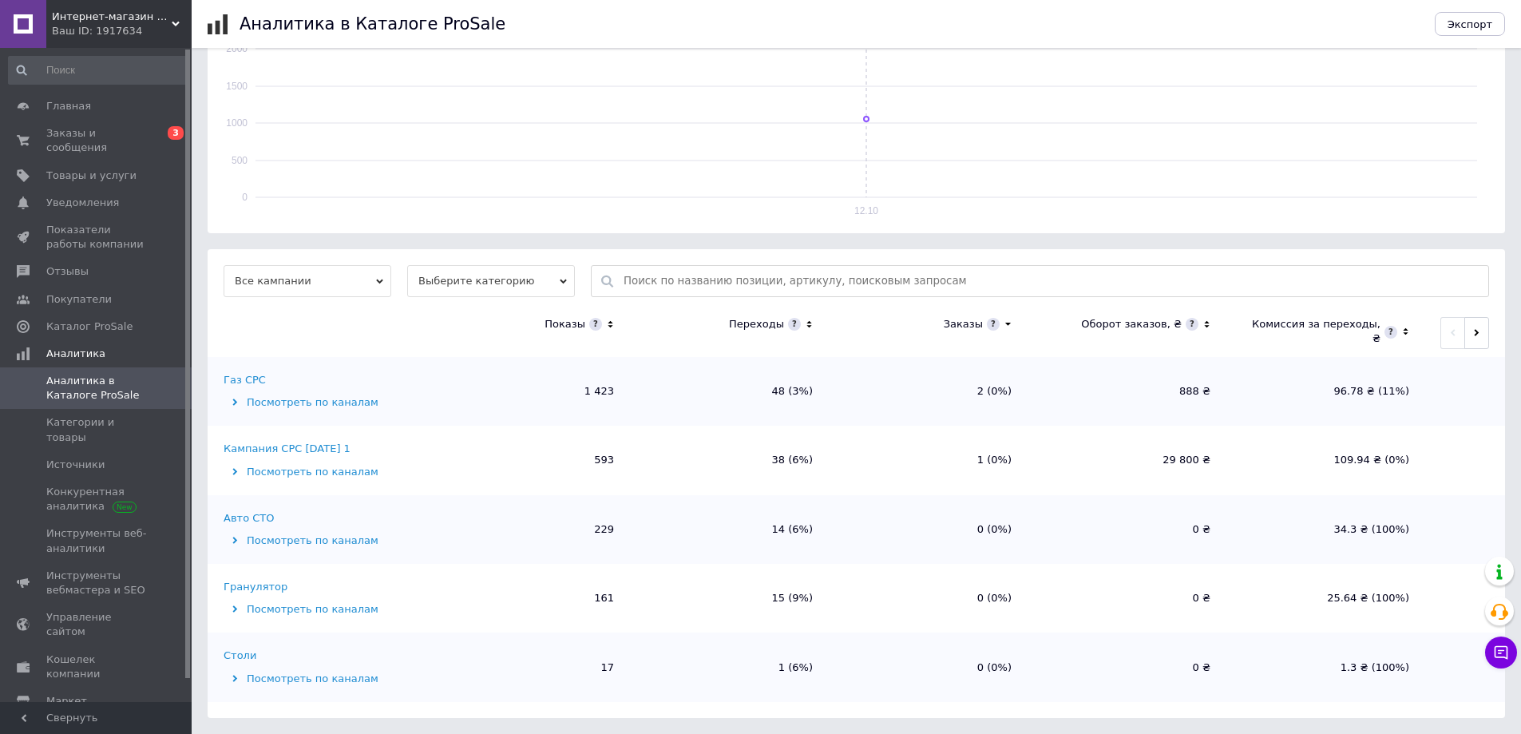
click at [274, 443] on div "Кампания CPC 14.07.2022 1" at bounding box center [287, 448] width 127 height 14
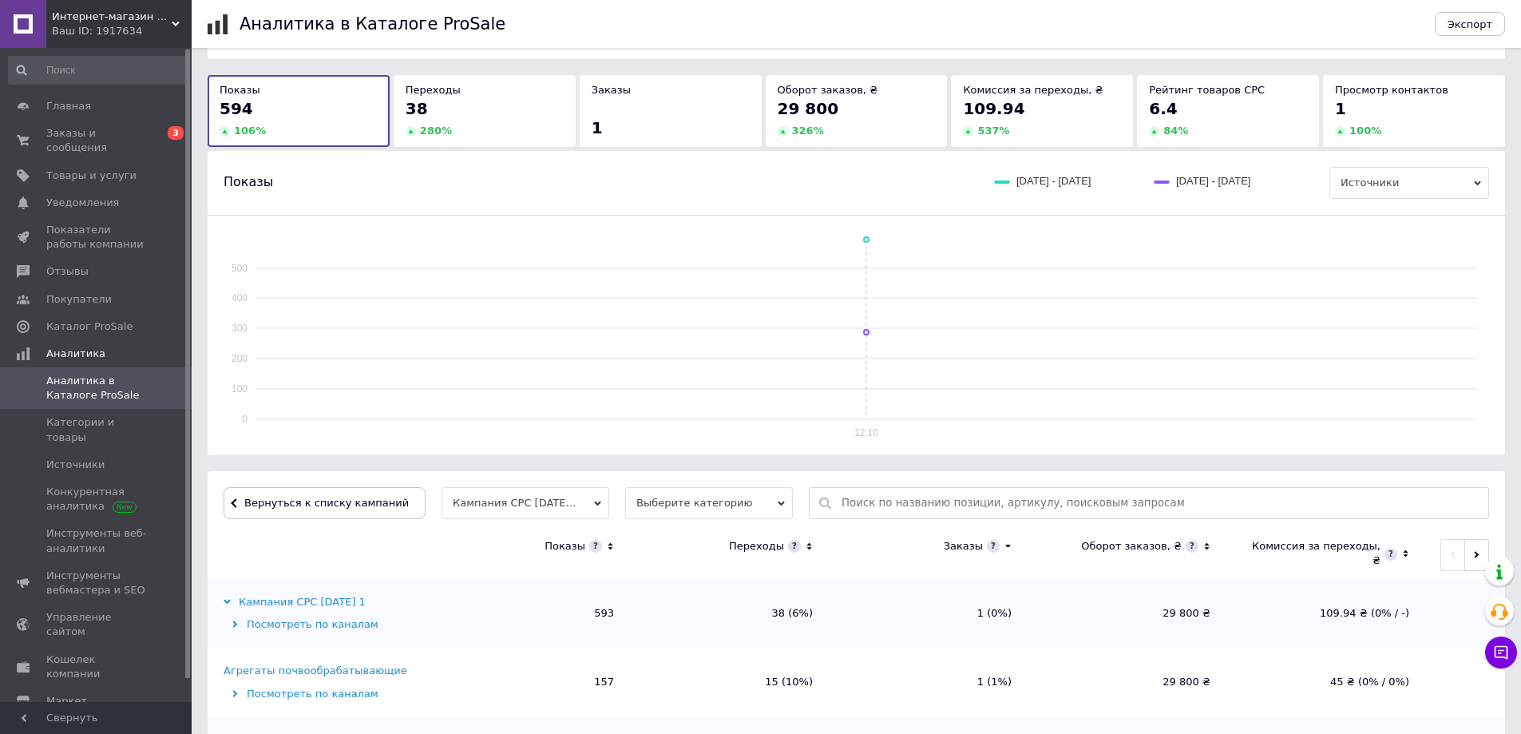
scroll to position [0, 0]
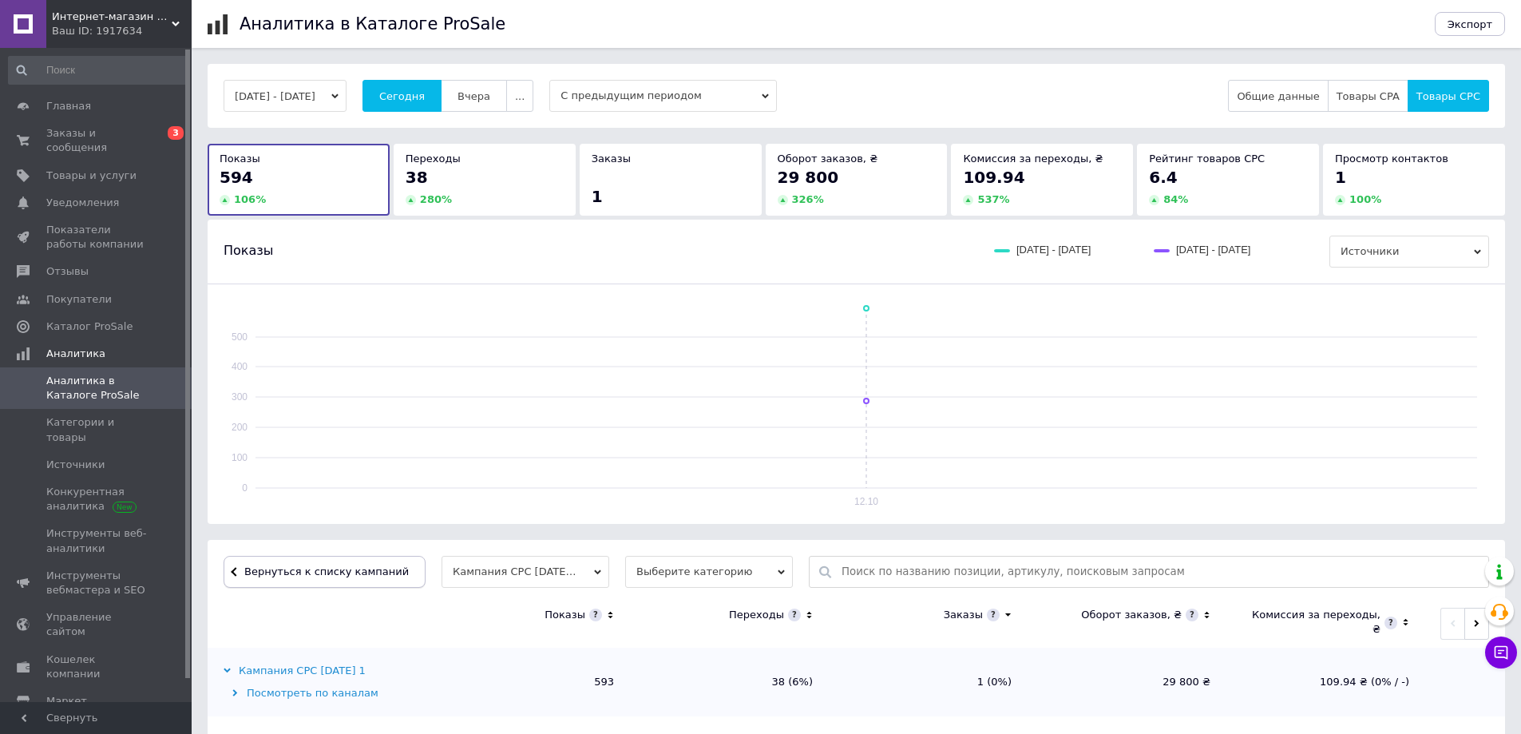
click at [297, 572] on span "Вернуться к списку кампаний" at bounding box center [326, 571] width 164 height 12
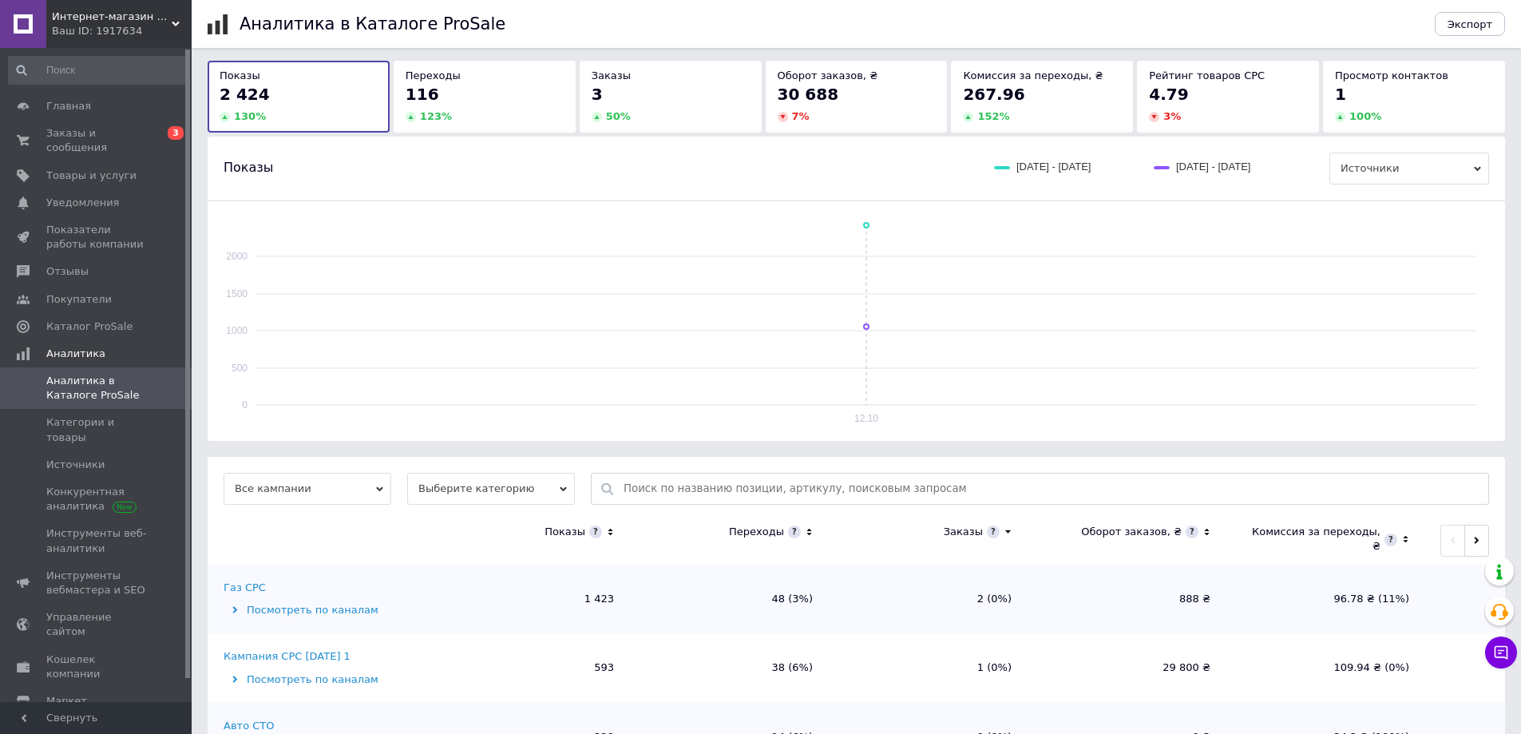
scroll to position [291, 0]
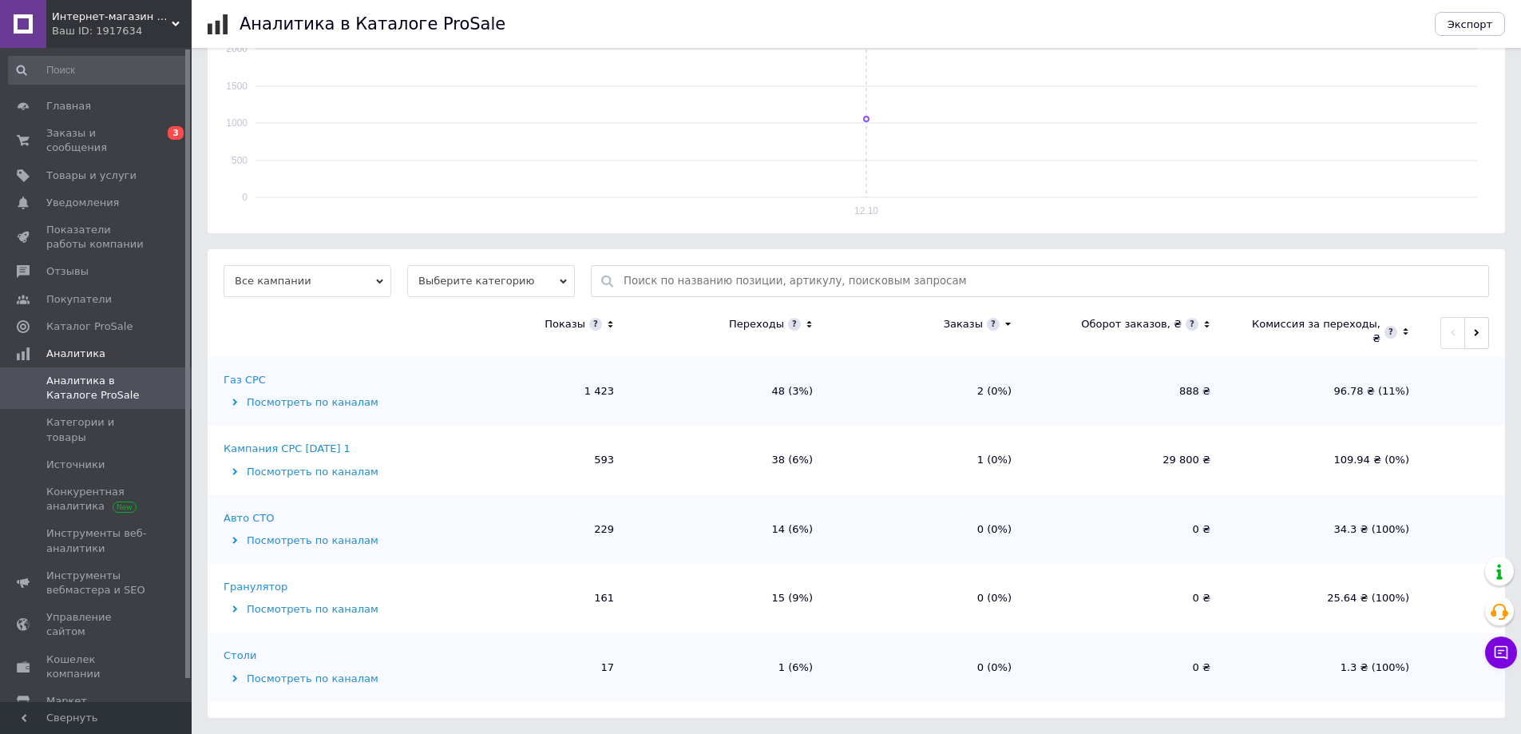
click at [248, 376] on div "Газ СРС" at bounding box center [245, 380] width 42 height 14
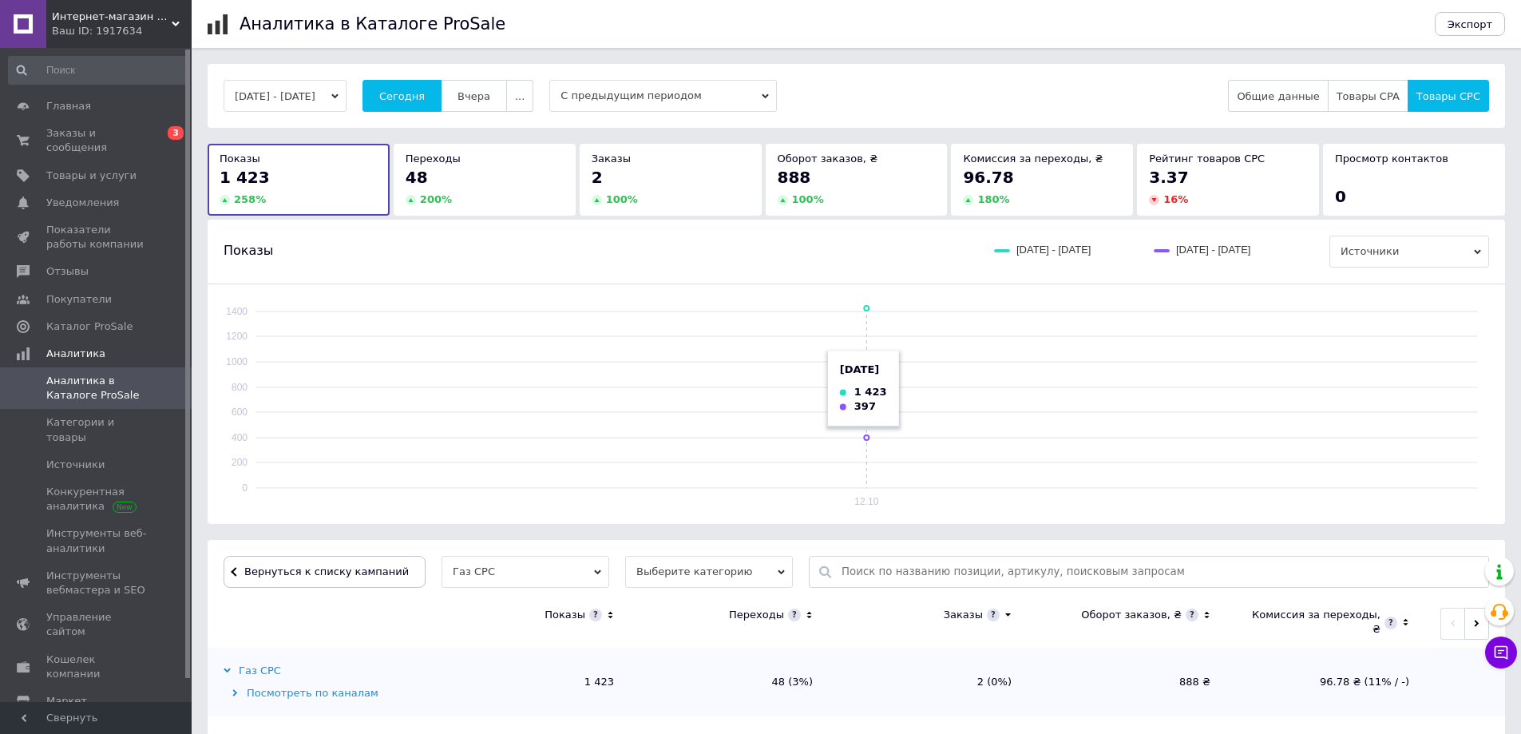
scroll to position [152, 0]
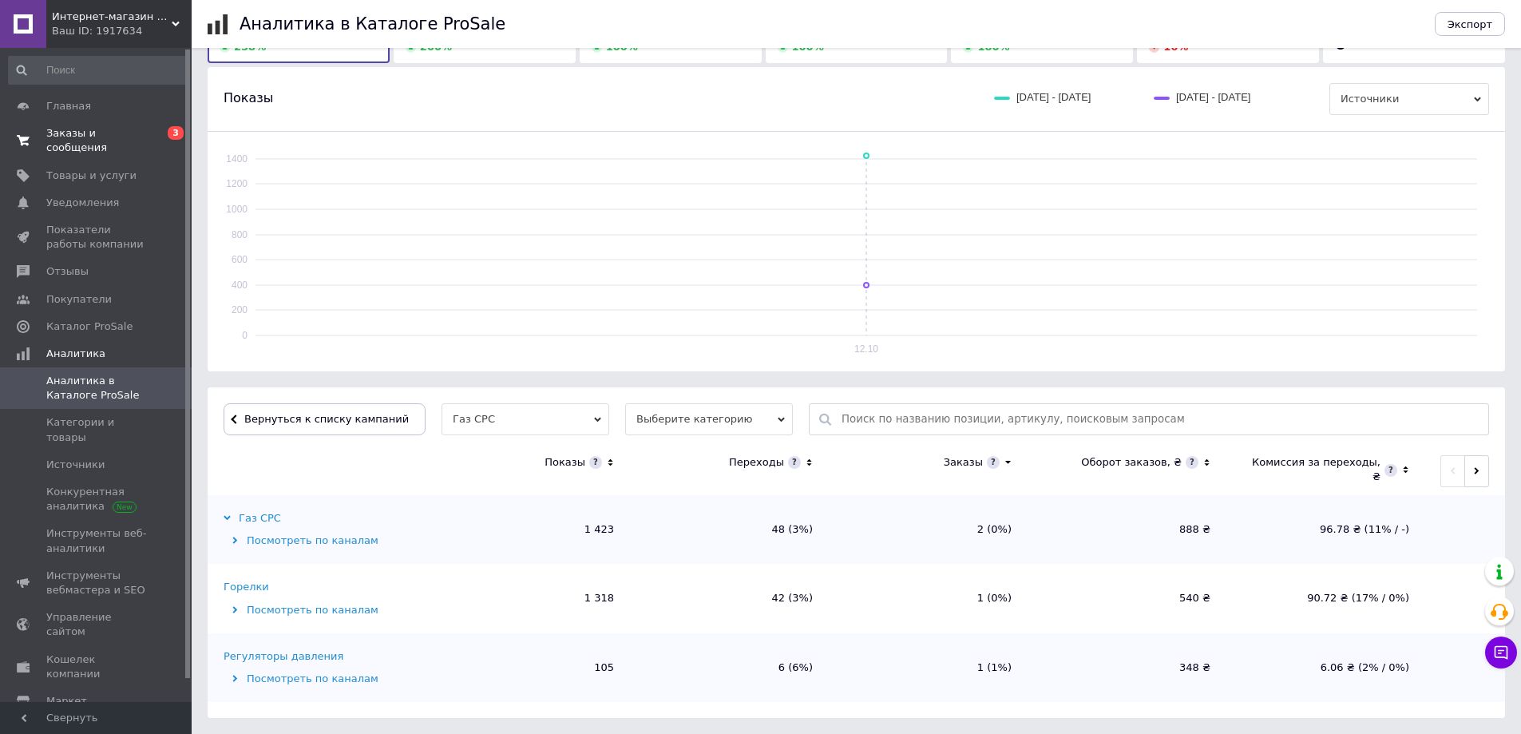
click at [98, 140] on span "Заказы и сообщения" at bounding box center [96, 140] width 101 height 29
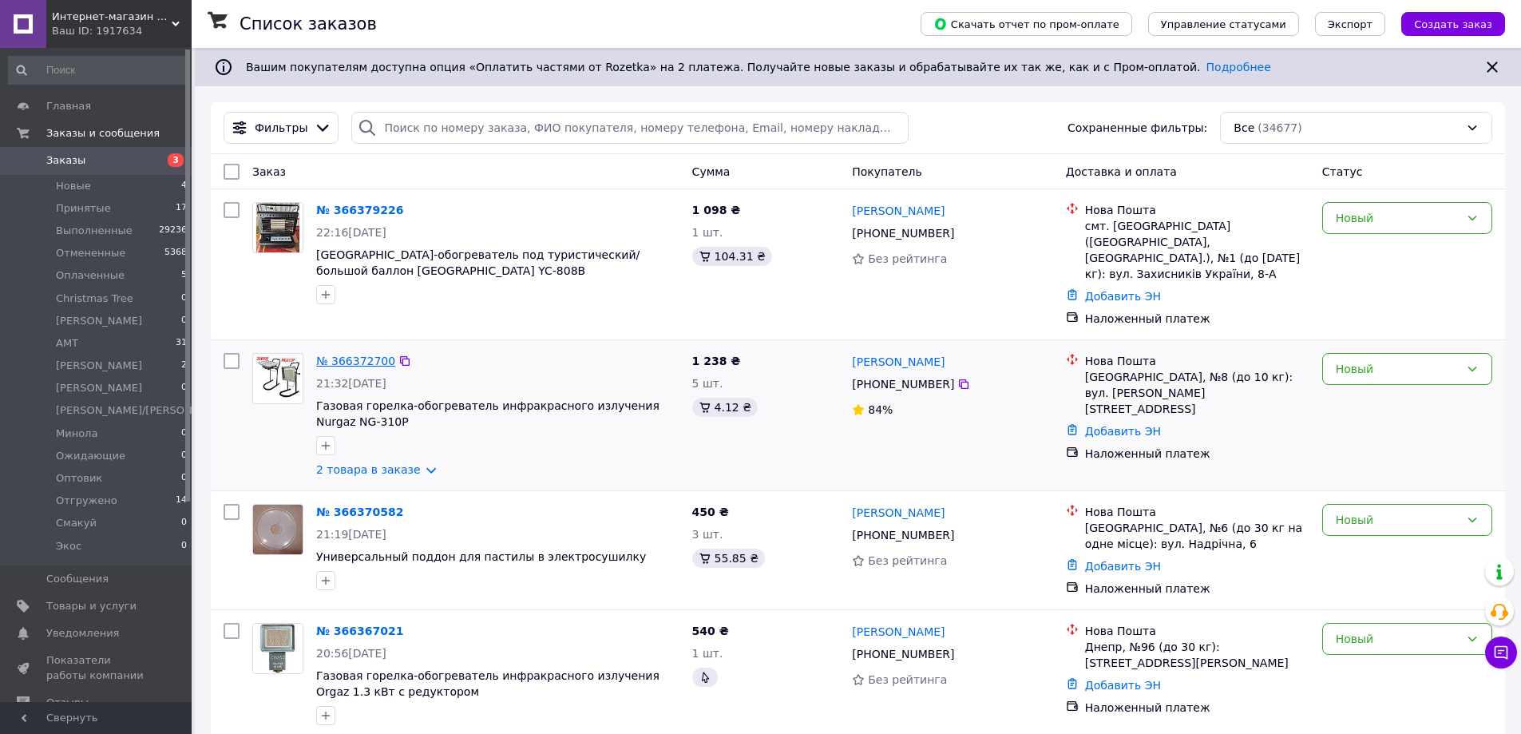
click at [371, 354] on link "№ 366372700" at bounding box center [355, 360] width 79 height 13
